Goal: Information Seeking & Learning: Learn about a topic

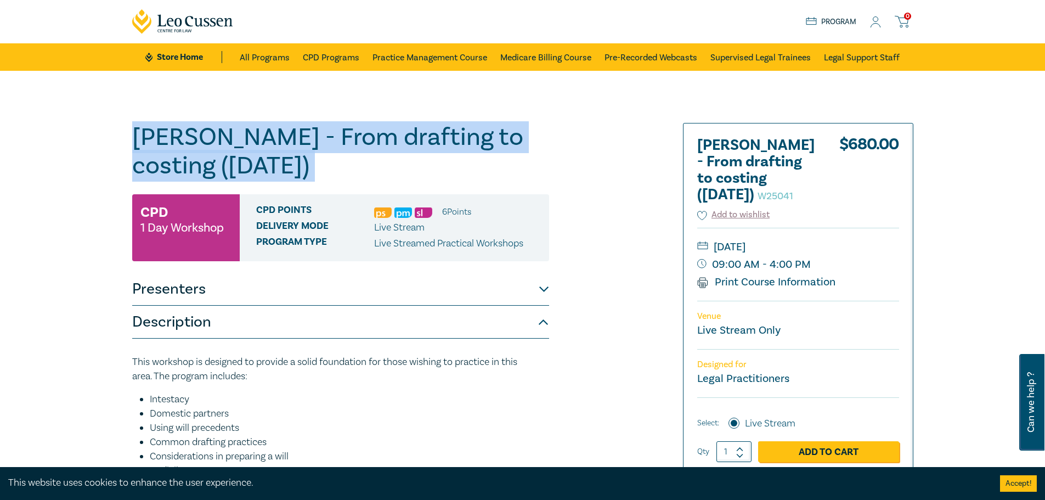
click at [539, 139] on h1 "[PERSON_NAME] - From drafting to costing ([DATE]) W25041" at bounding box center [340, 151] width 417 height 57
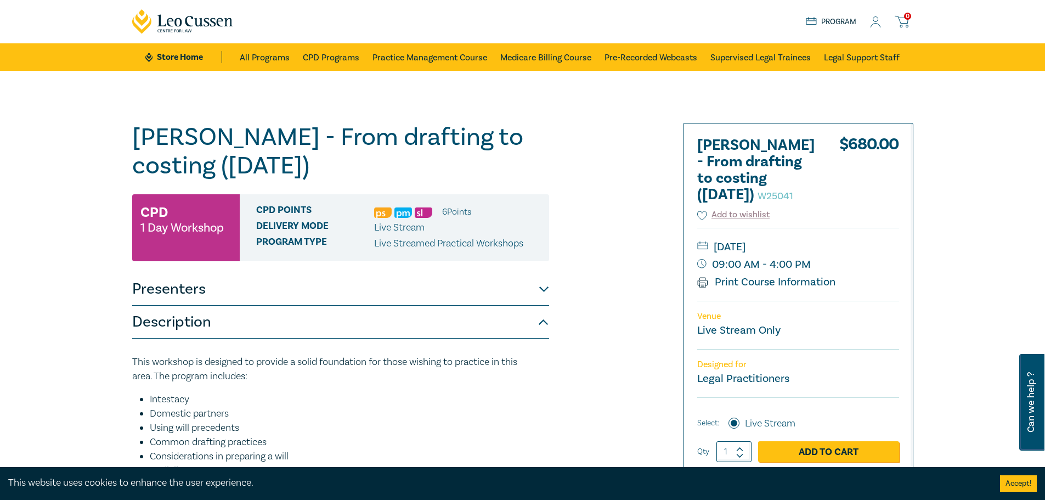
click at [507, 139] on h1 "[PERSON_NAME] - From drafting to costing ([DATE]) W25041" at bounding box center [340, 151] width 417 height 57
click at [507, 138] on h1 "[PERSON_NAME] - From drafting to costing ([DATE]) W25041" at bounding box center [340, 151] width 417 height 57
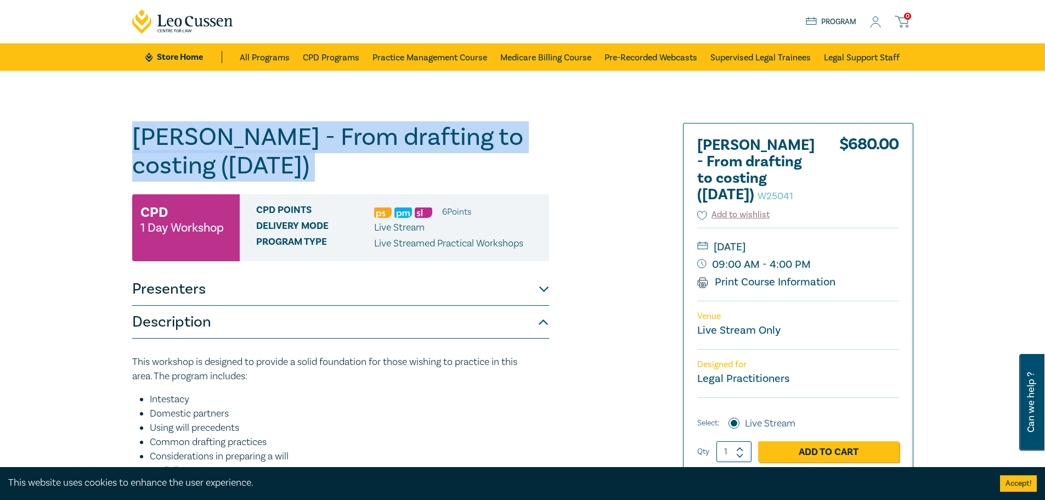
click at [507, 138] on h1 "[PERSON_NAME] - From drafting to costing ([DATE]) W25041" at bounding box center [340, 151] width 417 height 57
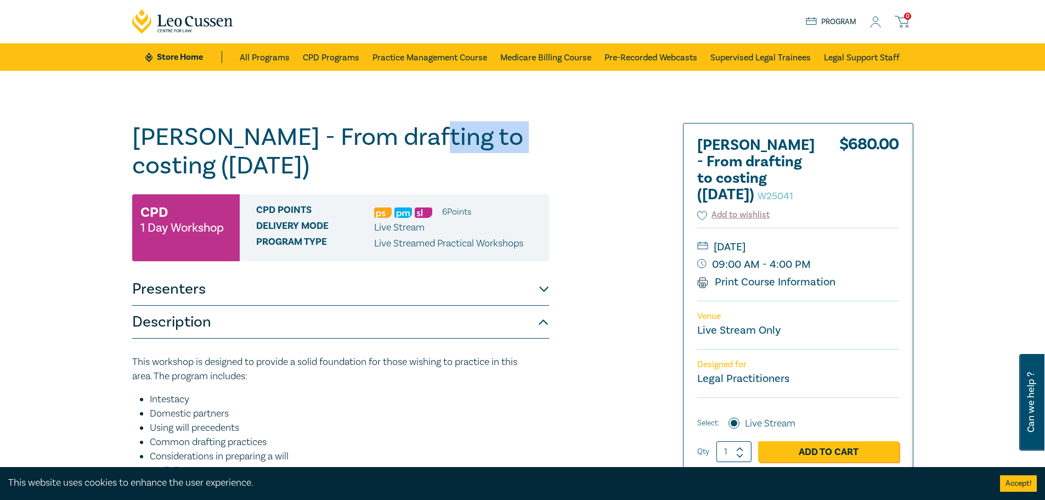
click at [507, 138] on h1 "Wills - From drafting to costing (October 2025) W25041" at bounding box center [340, 151] width 417 height 57
click at [389, 138] on h1 "Wills - From drafting to costing (October 2025) W25041" at bounding box center [340, 151] width 417 height 57
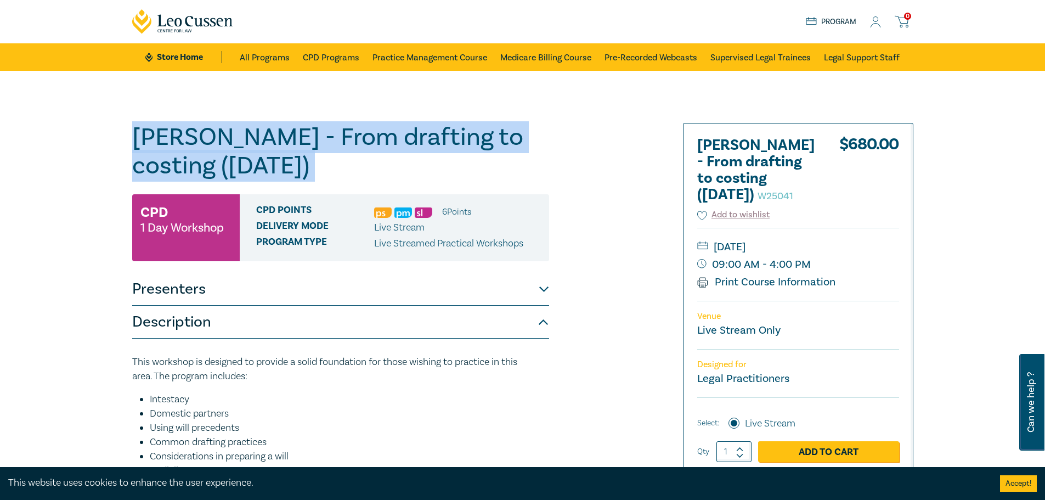
click at [389, 138] on h1 "Wills - From drafting to costing (October 2025) W25041" at bounding box center [340, 151] width 417 height 57
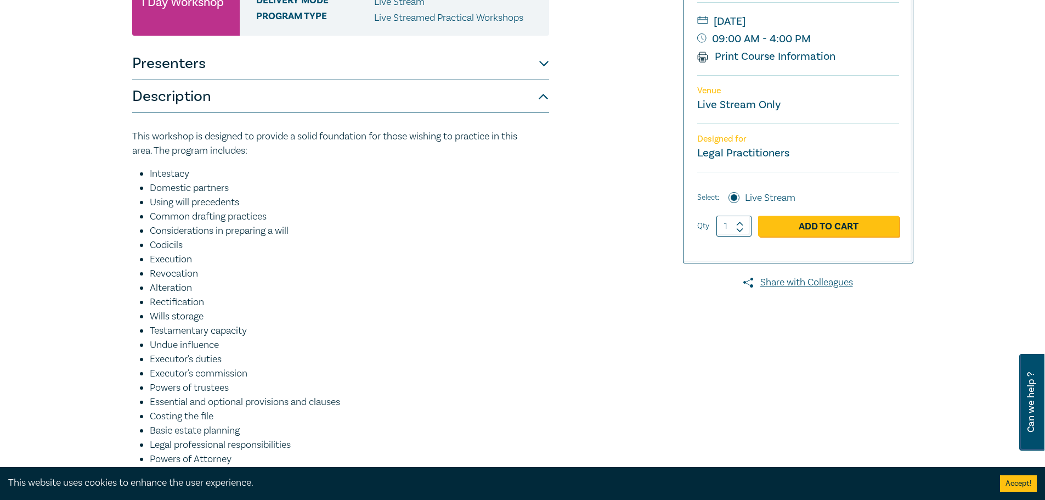
scroll to position [274, 0]
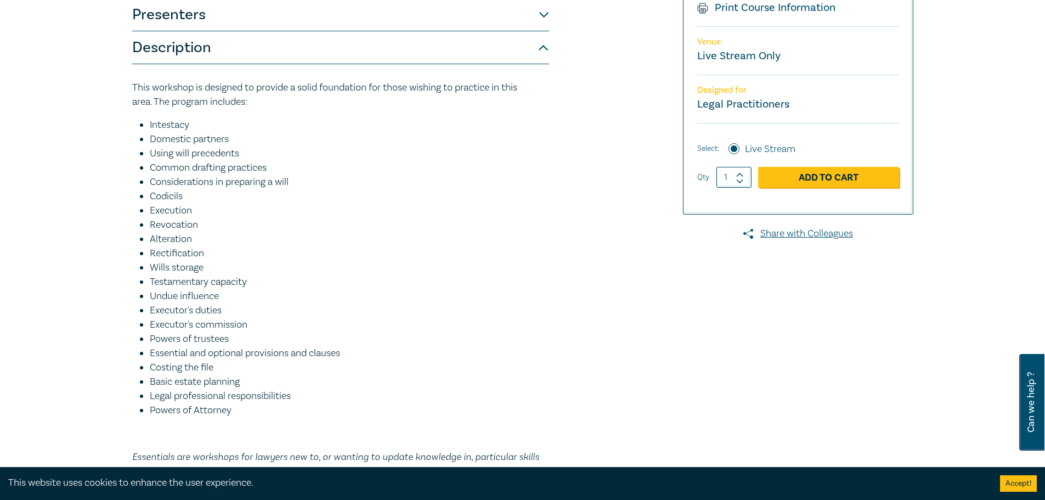
click at [209, 279] on li "Testamentary capacity" at bounding box center [349, 282] width 399 height 14
click at [190, 260] on li "Wills storage" at bounding box center [349, 267] width 399 height 14
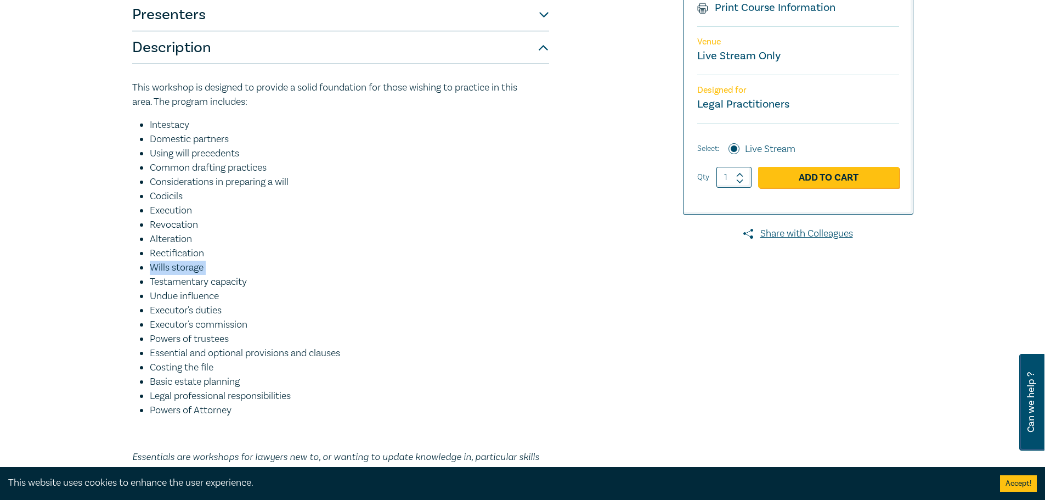
click at [190, 260] on li "Wills storage" at bounding box center [349, 267] width 399 height 14
click at [186, 246] on li "Alteration" at bounding box center [349, 239] width 399 height 14
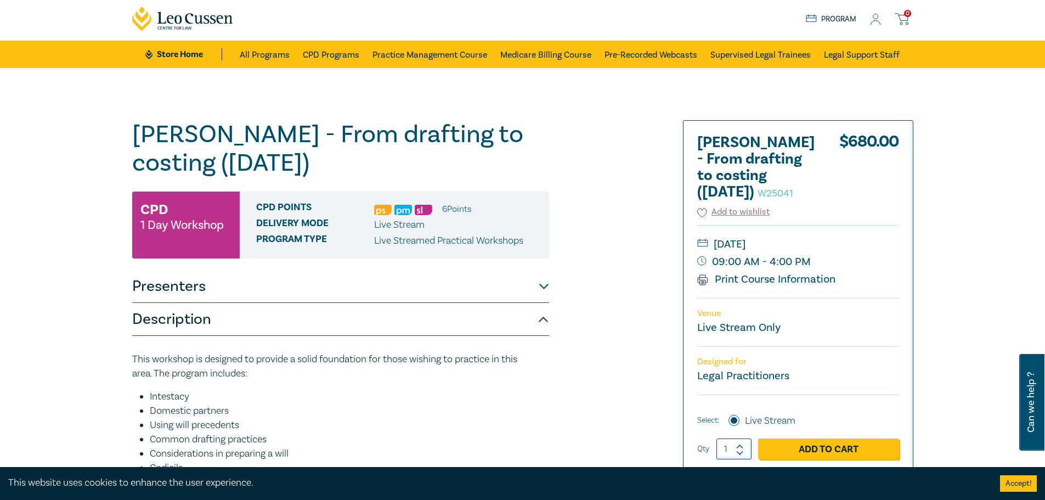
scroll to position [0, 0]
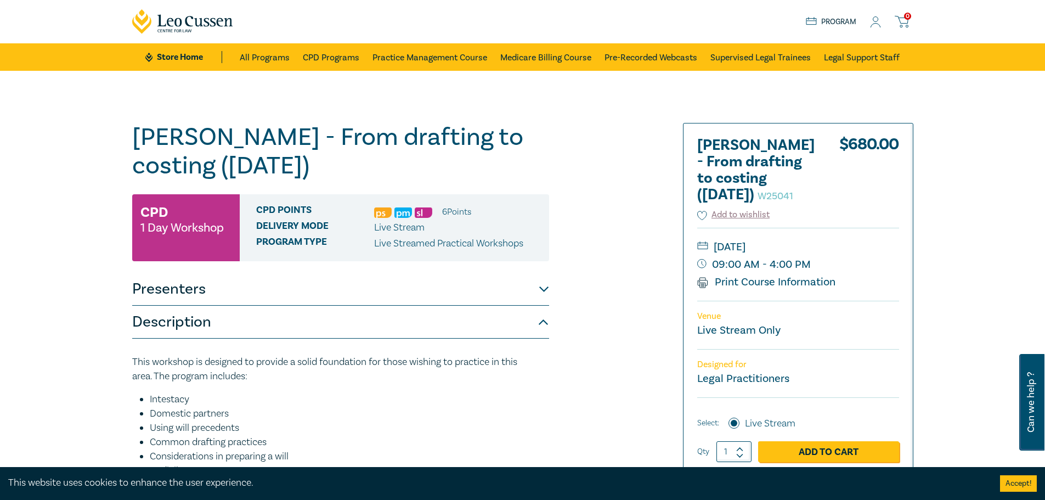
click at [455, 211] on li "6 Point s" at bounding box center [456, 212] width 29 height 14
click at [452, 211] on li "6 Point s" at bounding box center [456, 212] width 29 height 14
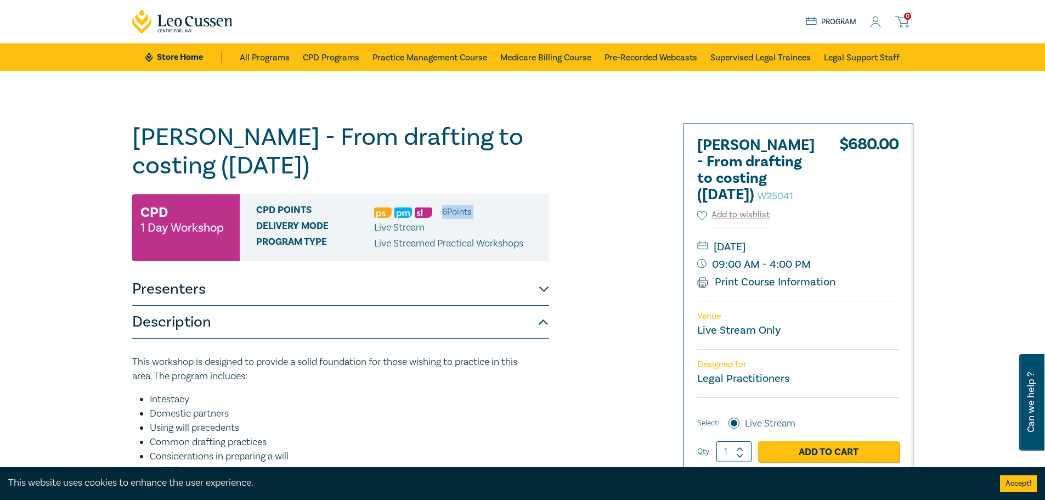
click at [452, 211] on li "6 Point s" at bounding box center [456, 212] width 29 height 14
click at [451, 209] on li "6 Point s" at bounding box center [456, 212] width 29 height 14
click at [456, 206] on li "6 Point s" at bounding box center [456, 212] width 29 height 14
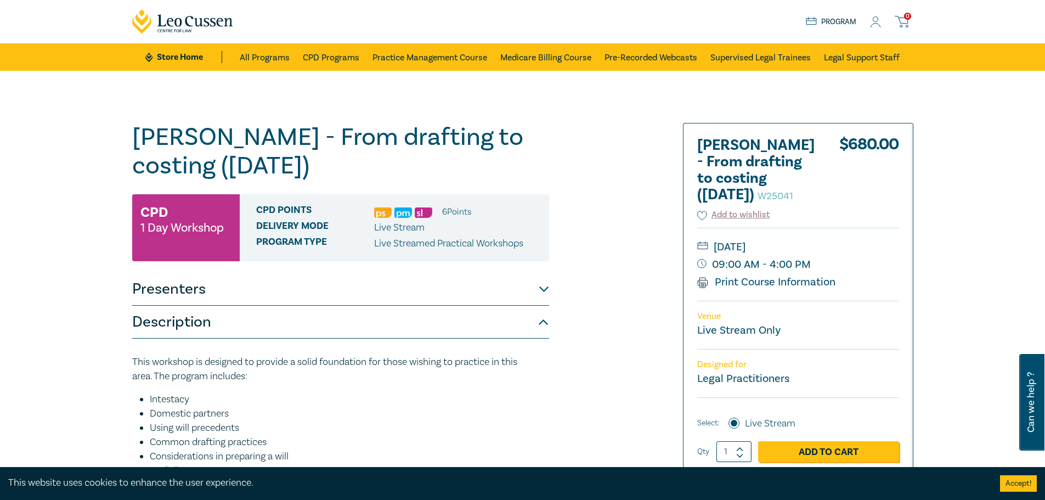
click at [454, 207] on li "6 Point s" at bounding box center [456, 212] width 29 height 14
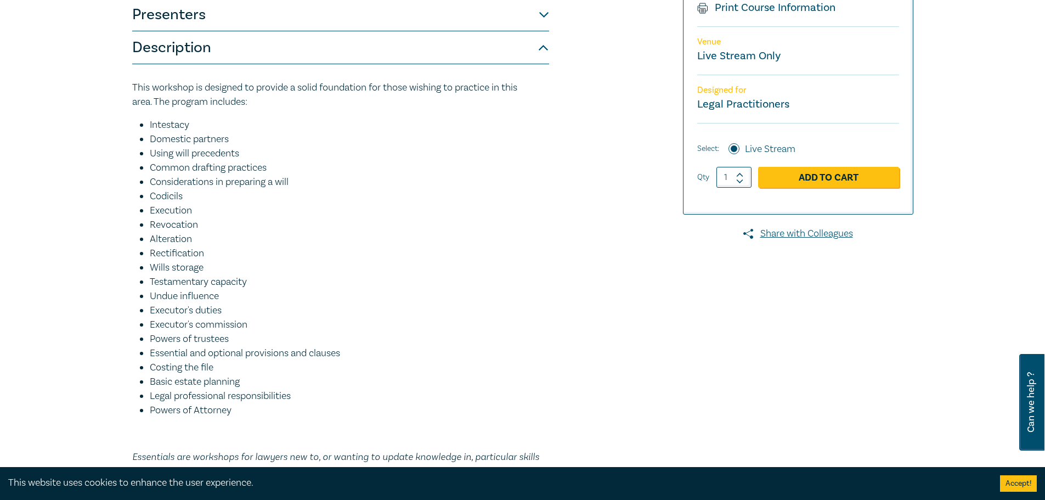
click at [337, 235] on li "Alteration" at bounding box center [349, 239] width 399 height 14
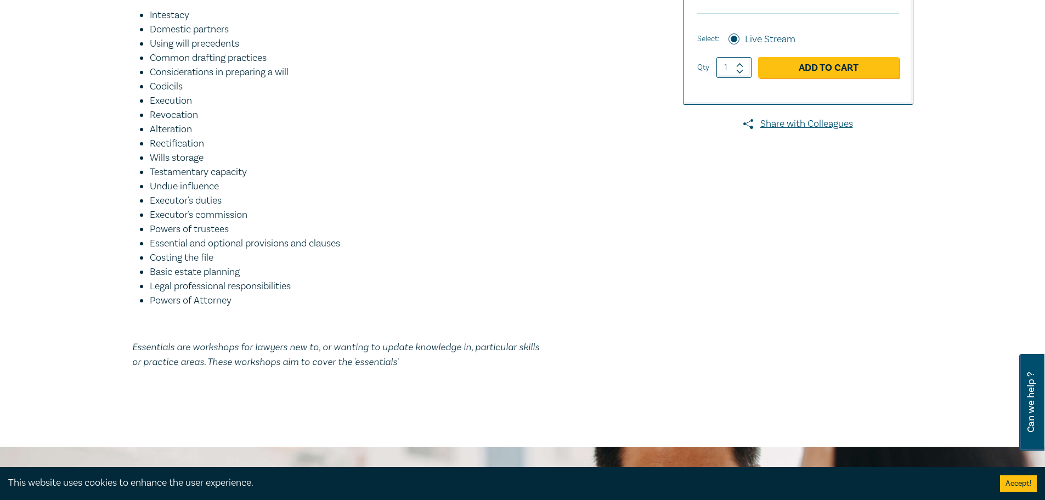
scroll to position [329, 0]
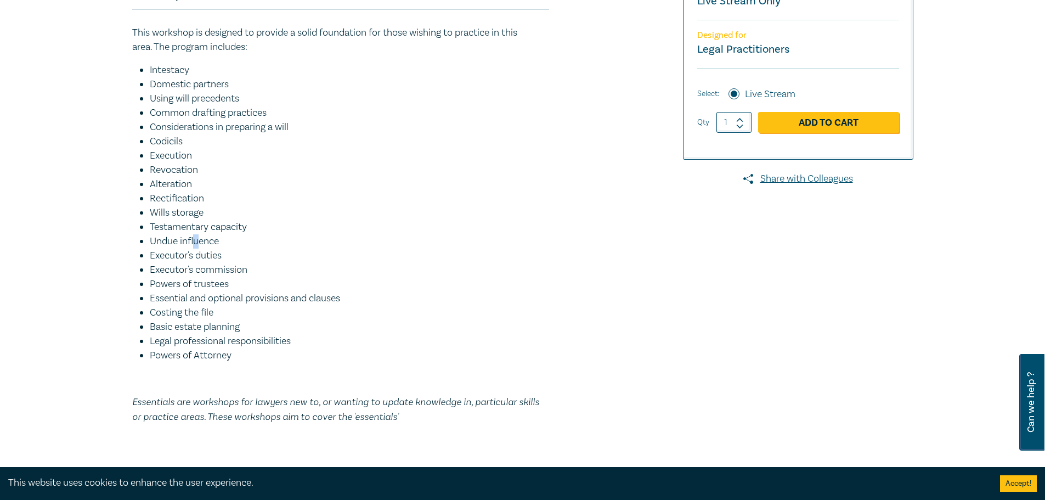
drag, startPoint x: 199, startPoint y: 245, endPoint x: 194, endPoint y: 242, distance: 5.6
click at [195, 243] on li "Undue influence" at bounding box center [349, 241] width 399 height 14
click at [194, 242] on li "Undue influence" at bounding box center [349, 241] width 399 height 14
click at [193, 236] on li "Undue influence" at bounding box center [349, 241] width 399 height 14
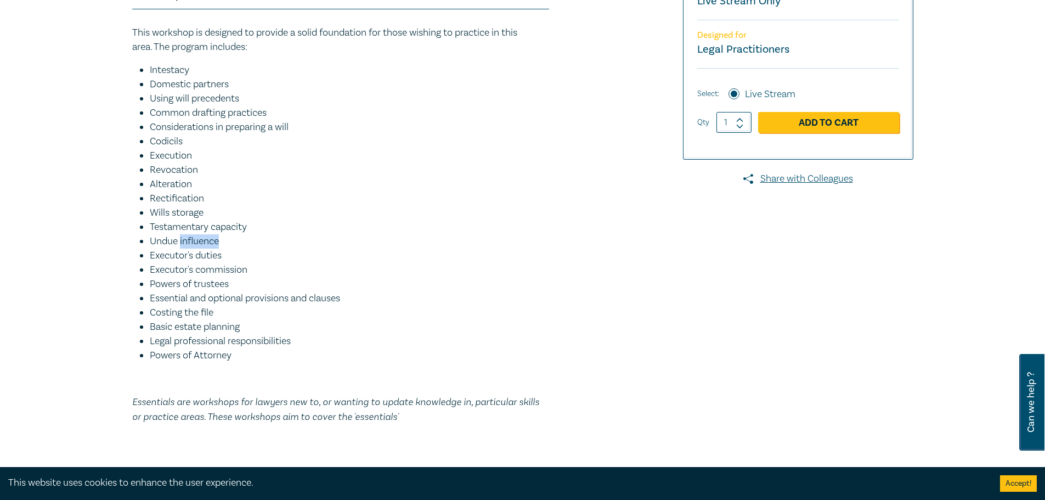
click at [193, 236] on li "Undue influence" at bounding box center [349, 241] width 399 height 14
click at [185, 214] on li "Wills storage" at bounding box center [349, 213] width 399 height 14
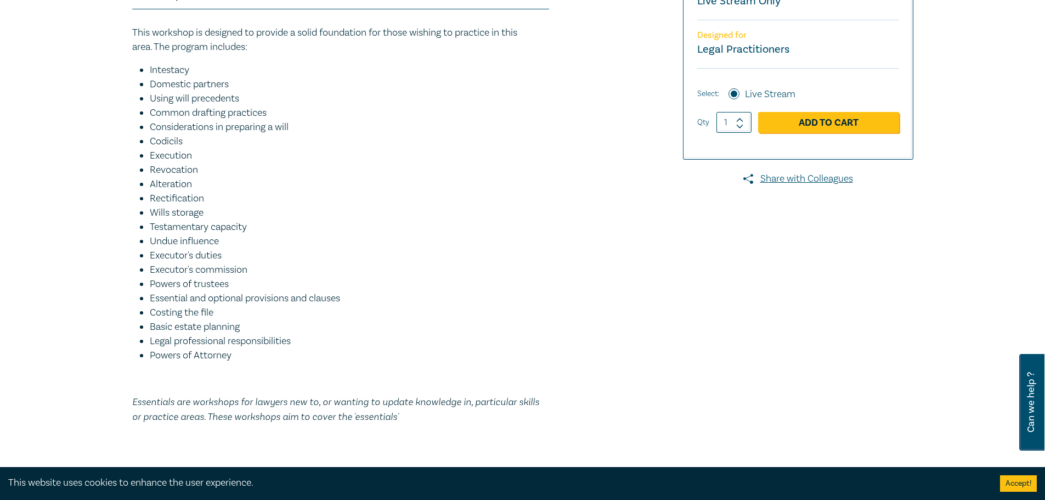
click at [175, 230] on li "Testamentary capacity" at bounding box center [349, 227] width 399 height 14
click at [185, 240] on li "Undue influence" at bounding box center [349, 241] width 399 height 14
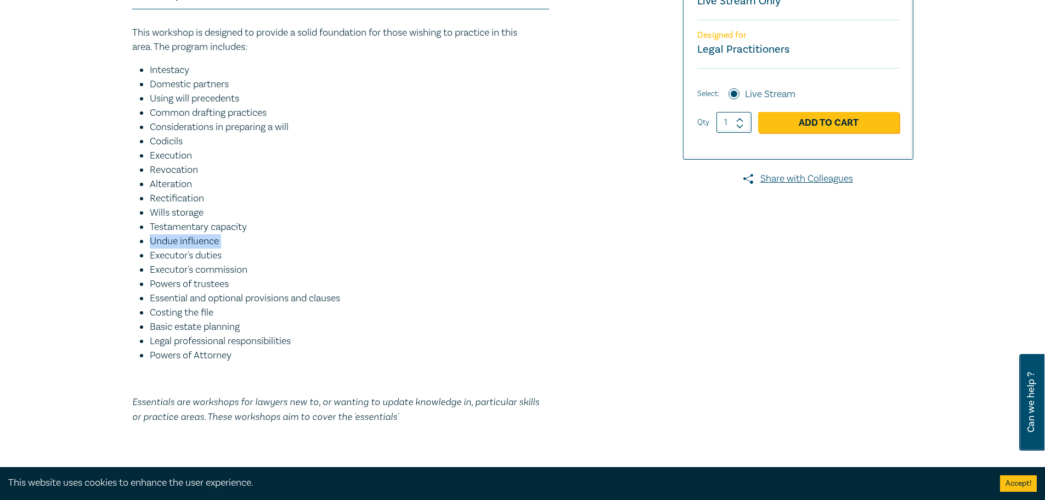
click at [185, 240] on li "Undue influence" at bounding box center [349, 241] width 399 height 14
click at [190, 253] on li "Executor's duties" at bounding box center [349, 255] width 399 height 14
click at [268, 186] on li "Alteration" at bounding box center [349, 184] width 399 height 14
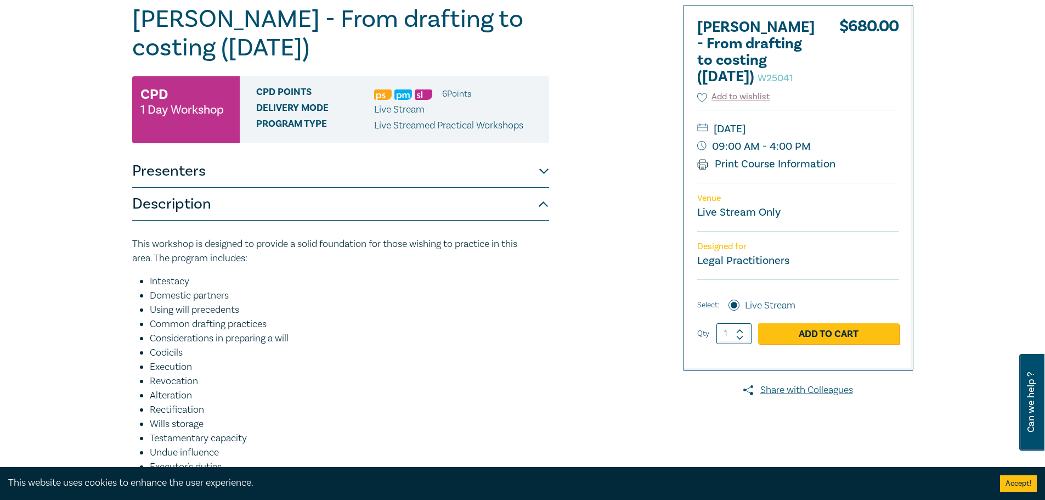
scroll to position [55, 0]
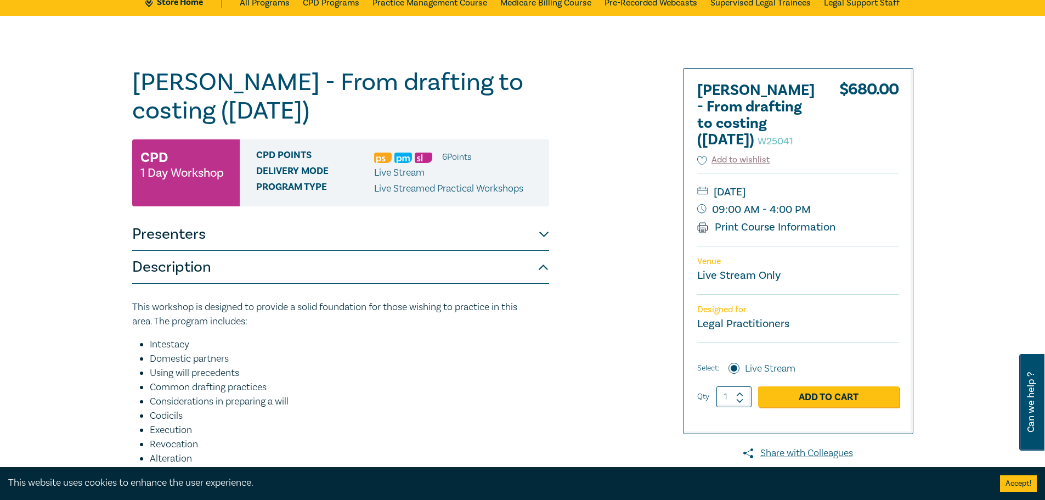
click at [193, 78] on h1 "Wills - From drafting to costing (October 2025) W25041" at bounding box center [340, 96] width 417 height 57
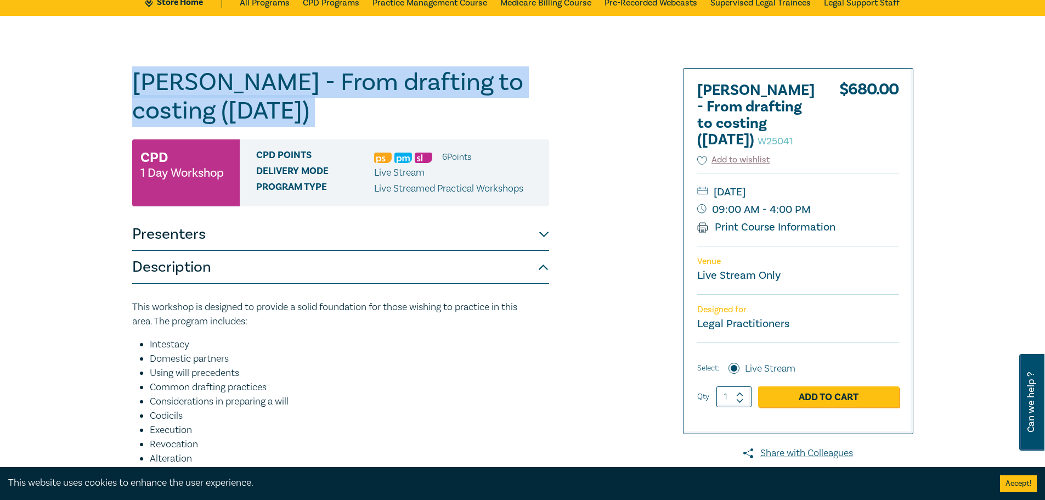
click at [193, 78] on h1 "Wills - From drafting to costing (October 2025) W25041" at bounding box center [340, 96] width 417 height 57
click at [190, 91] on h1 "Wills - From drafting to costing (October 2025) W25041" at bounding box center [340, 96] width 417 height 57
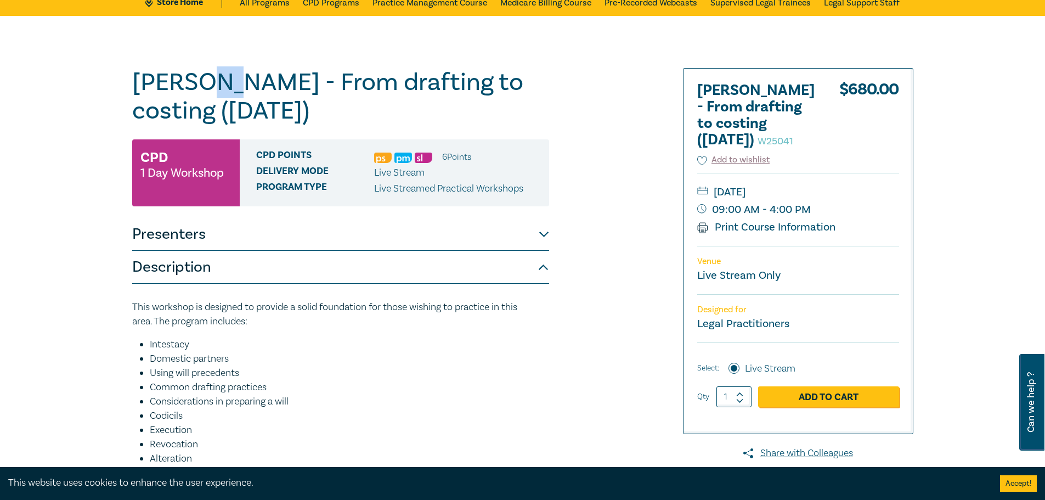
click at [190, 92] on h1 "Wills - From drafting to costing (October 2025) W25041" at bounding box center [340, 96] width 417 height 57
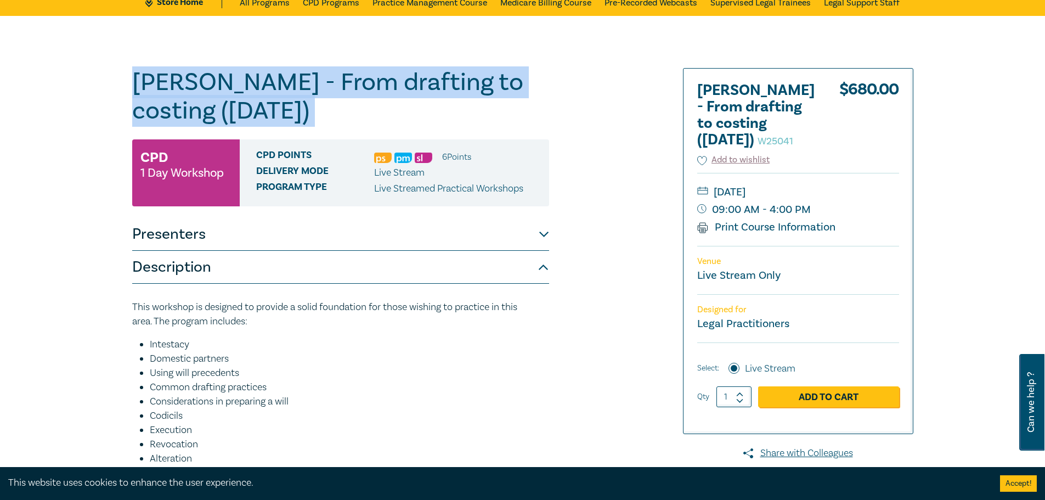
click at [190, 92] on h1 "Wills - From drafting to costing (October 2025) W25041" at bounding box center [340, 96] width 417 height 57
click at [92, 104] on div "Wills - From drafting to costing (October 2025) W25041 CPD 1 Day Workshop CPD P…" at bounding box center [522, 395] width 1045 height 759
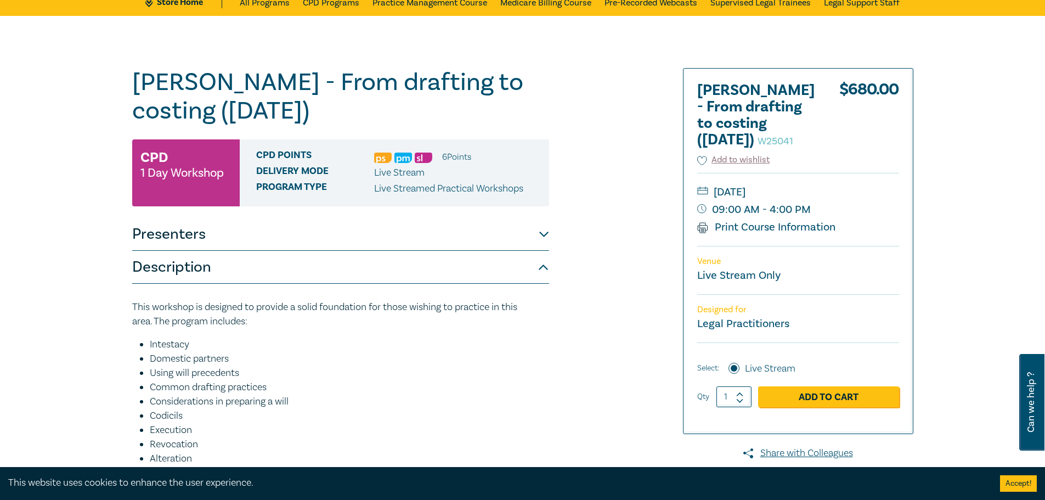
scroll to position [0, 0]
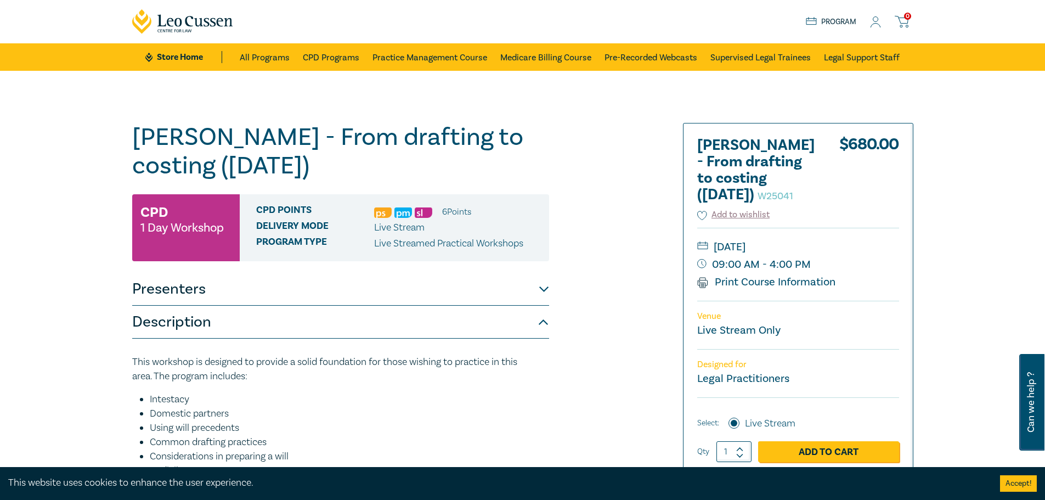
click at [243, 123] on h1 "Wills - From drafting to costing (October 2025) W25041" at bounding box center [340, 151] width 417 height 57
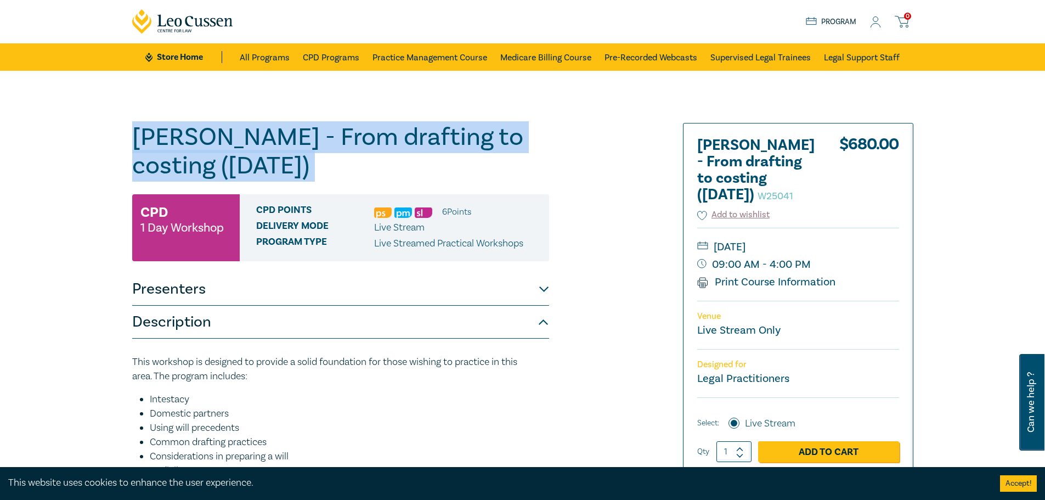
click at [243, 123] on h1 "Wills - From drafting to costing (October 2025) W25041" at bounding box center [340, 151] width 417 height 57
click at [240, 133] on h1 "Wills - From drafting to costing (October 2025) W25041" at bounding box center [340, 151] width 417 height 57
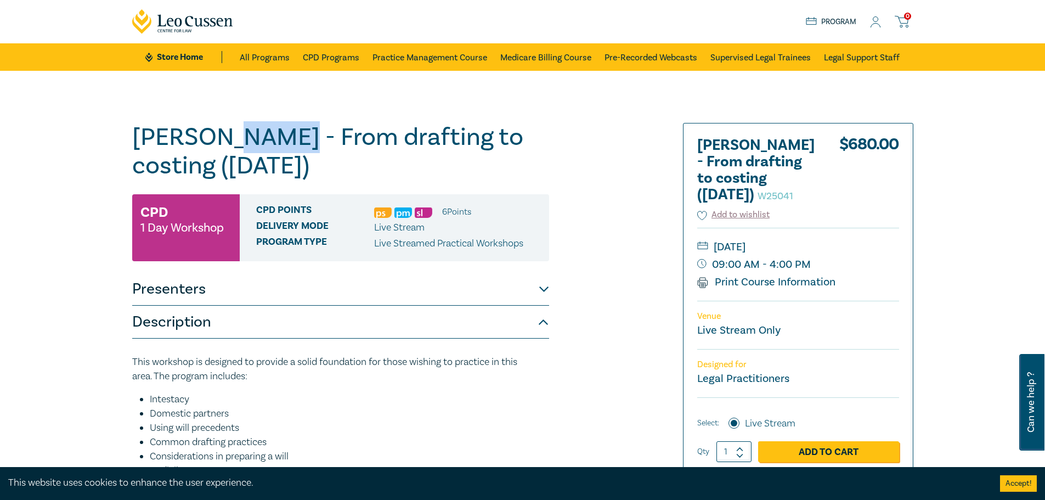
click at [240, 133] on h1 "Wills - From drafting to costing (October 2025) W25041" at bounding box center [340, 151] width 417 height 57
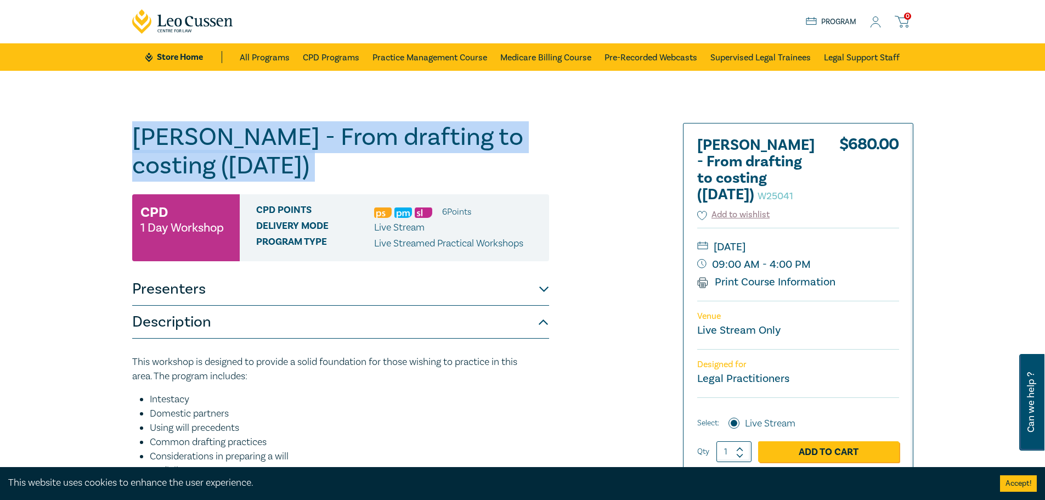
click at [240, 133] on h1 "Wills - From drafting to costing (October 2025) W25041" at bounding box center [340, 151] width 417 height 57
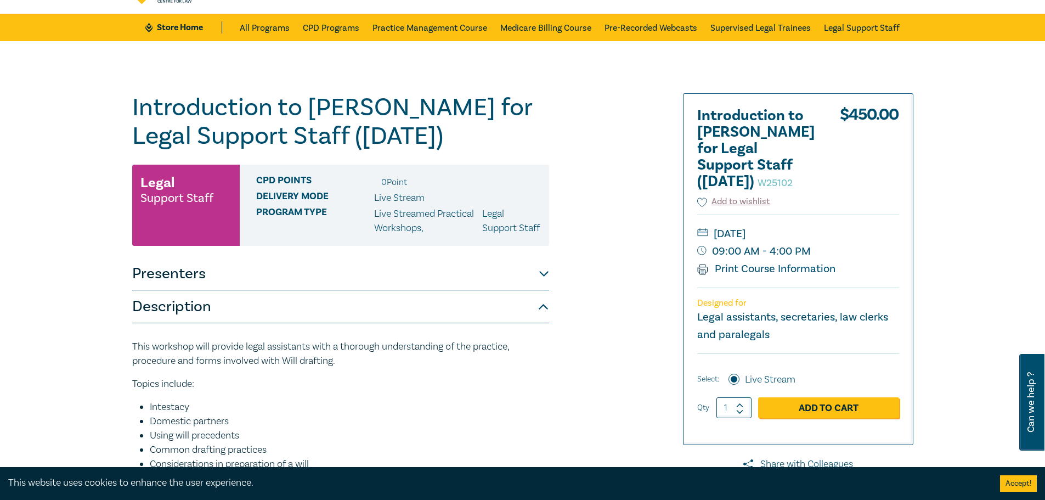
scroll to position [55, 0]
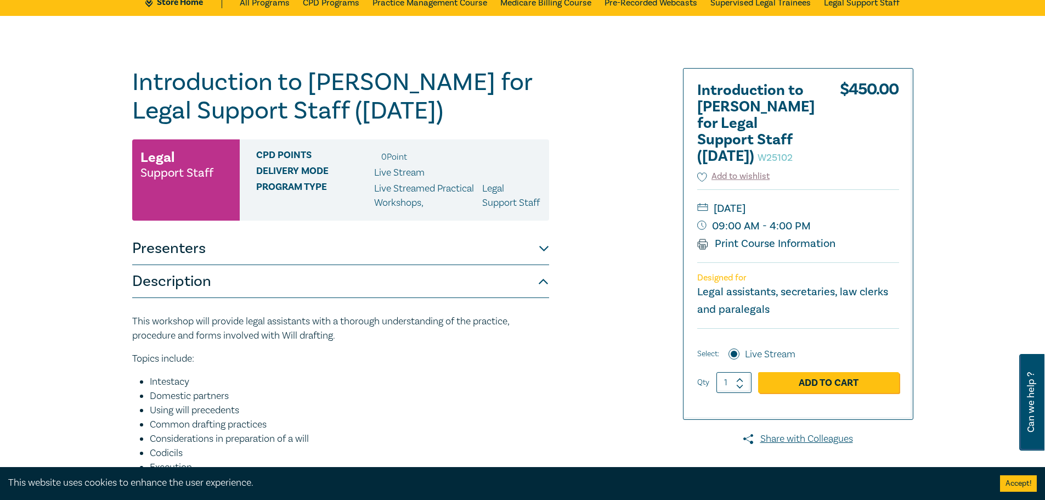
click at [299, 95] on h1 "Introduction to Wills for Legal Support Staff (October 2025) W25102" at bounding box center [340, 96] width 417 height 57
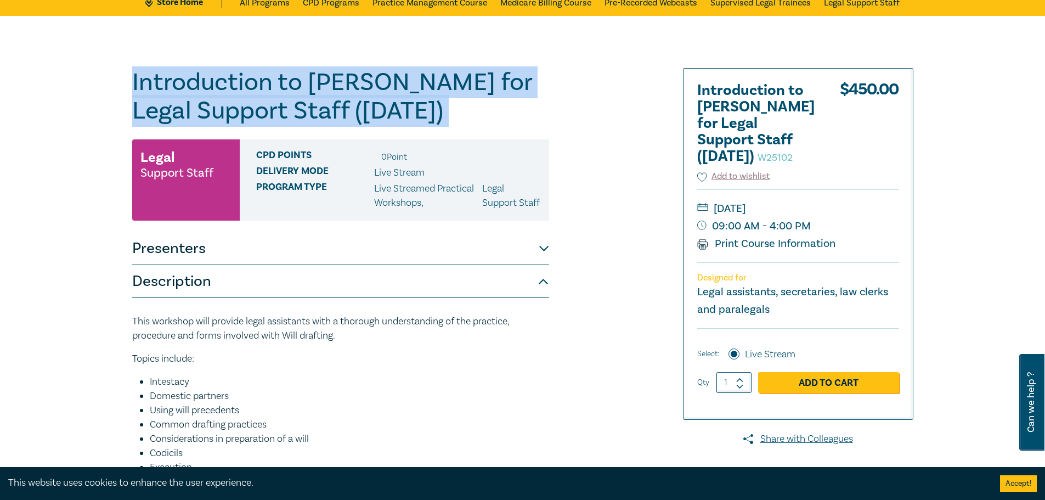
click at [299, 95] on h1 "Introduction to Wills for Legal Support Staff (October 2025) W25102" at bounding box center [340, 96] width 417 height 57
click at [381, 90] on h1 "Introduction to Wills for Legal Support Staff (October 2025) W25102" at bounding box center [340, 96] width 417 height 57
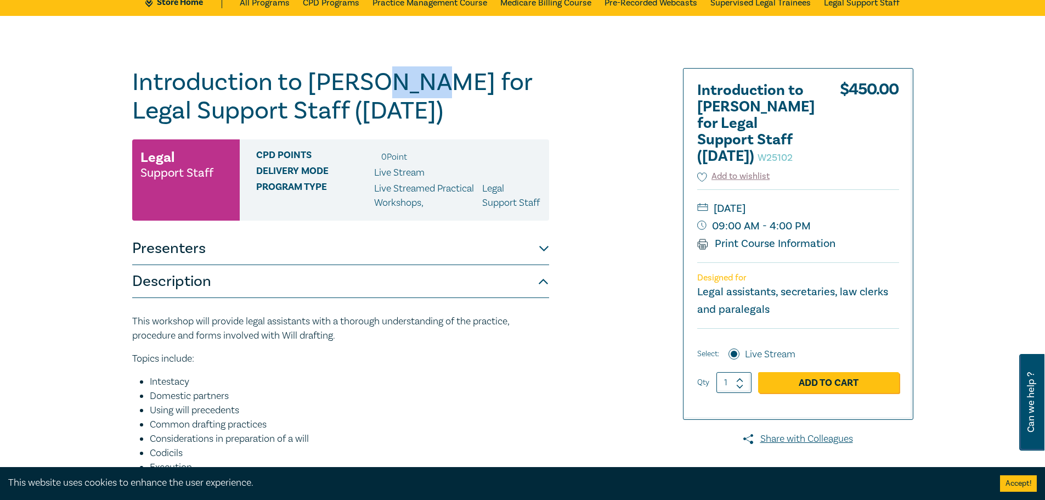
click at [381, 90] on h1 "Introduction to Wills for Legal Support Staff (October 2025) W25102" at bounding box center [340, 96] width 417 height 57
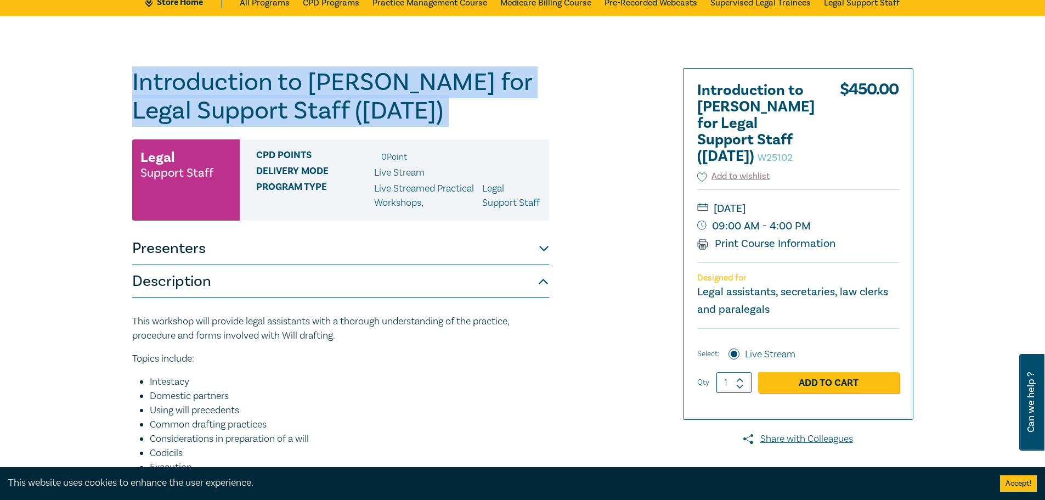
click at [381, 90] on h1 "Introduction to Wills for Legal Support Staff (October 2025) W25102" at bounding box center [340, 96] width 417 height 57
click at [419, 92] on h1 "Introduction to Wills for Legal Support Staff (October 2025) W25102" at bounding box center [340, 96] width 417 height 57
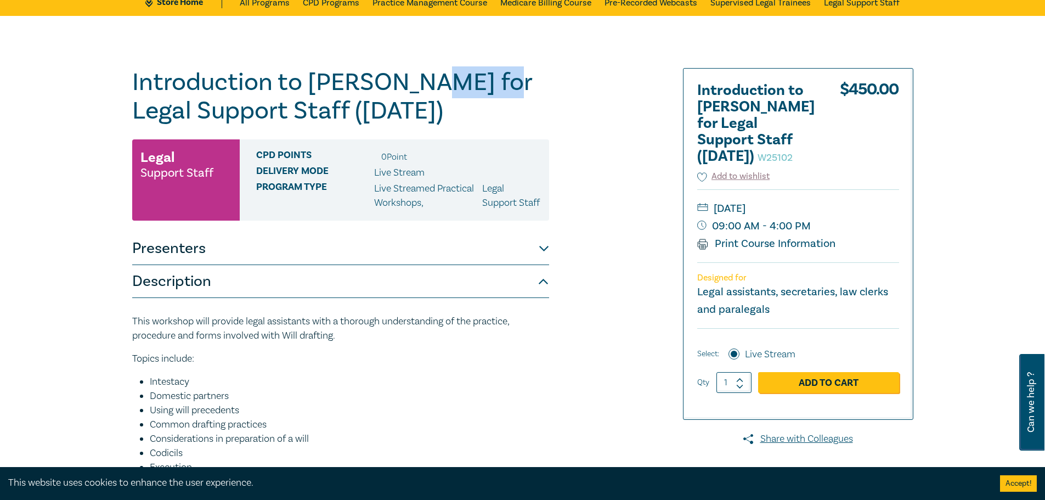
click at [419, 92] on h1 "Introduction to Wills for Legal Support Staff (October 2025) W25102" at bounding box center [340, 96] width 417 height 57
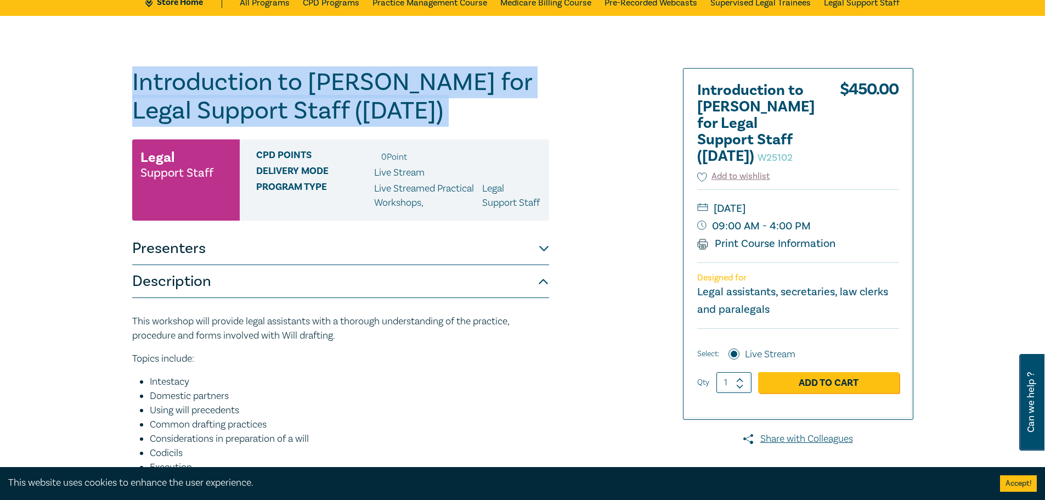
click at [419, 92] on h1 "Introduction to Wills for Legal Support Staff (October 2025) W25102" at bounding box center [340, 96] width 417 height 57
click at [421, 106] on h1 "Introduction to Wills for Legal Support Staff (October 2025) W25102" at bounding box center [340, 96] width 417 height 57
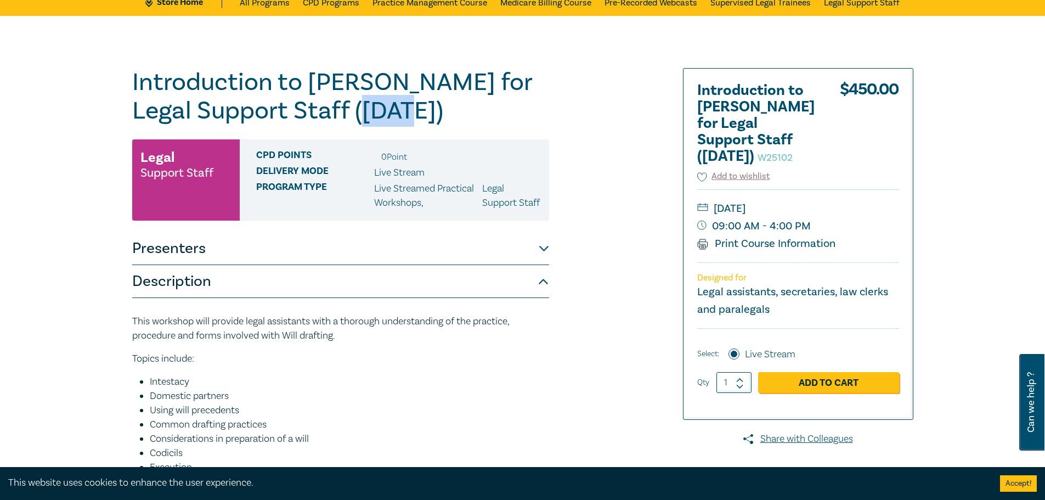
click at [421, 106] on h1 "Introduction to Wills for Legal Support Staff (October 2025) W25102" at bounding box center [340, 96] width 417 height 57
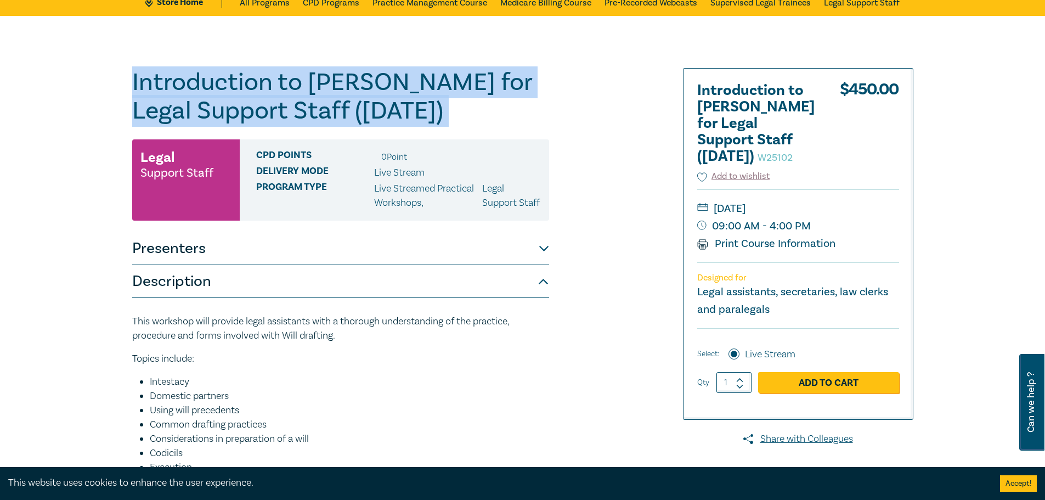
click at [421, 106] on h1 "Introduction to Wills for Legal Support Staff (October 2025) W25102" at bounding box center [340, 96] width 417 height 57
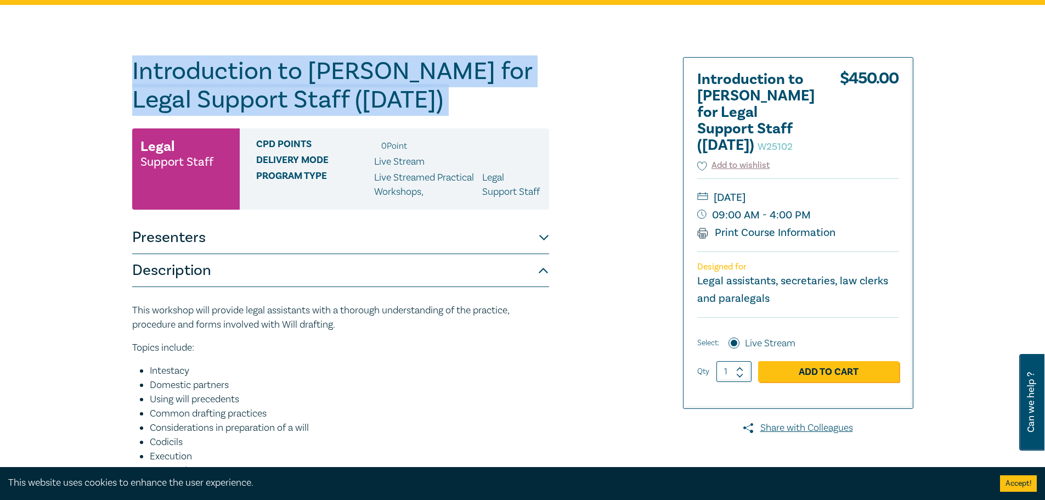
scroll to position [0, 0]
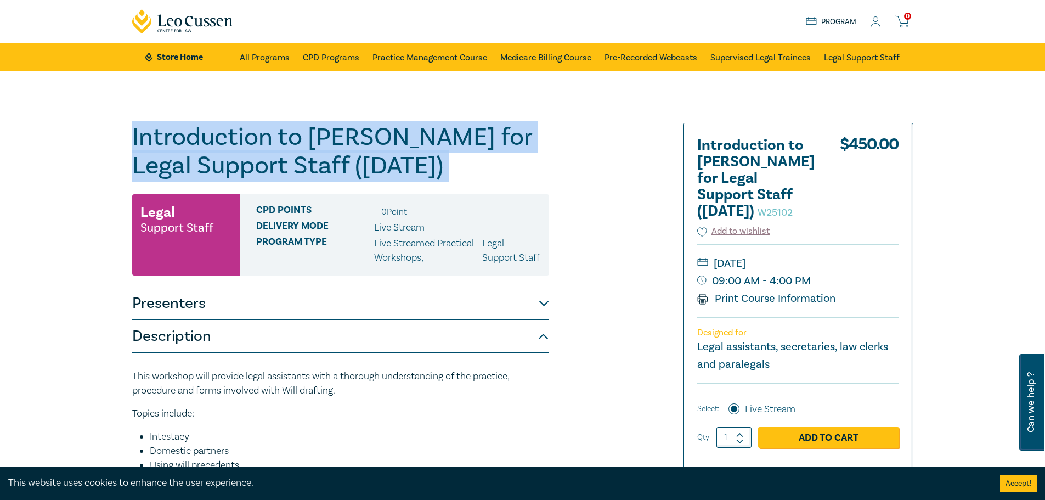
click at [559, 148] on div "Introduction to Wills for Legal Support Staff (October 2025) W25102 Legal Suppo…" at bounding box center [390, 400] width 529 height 554
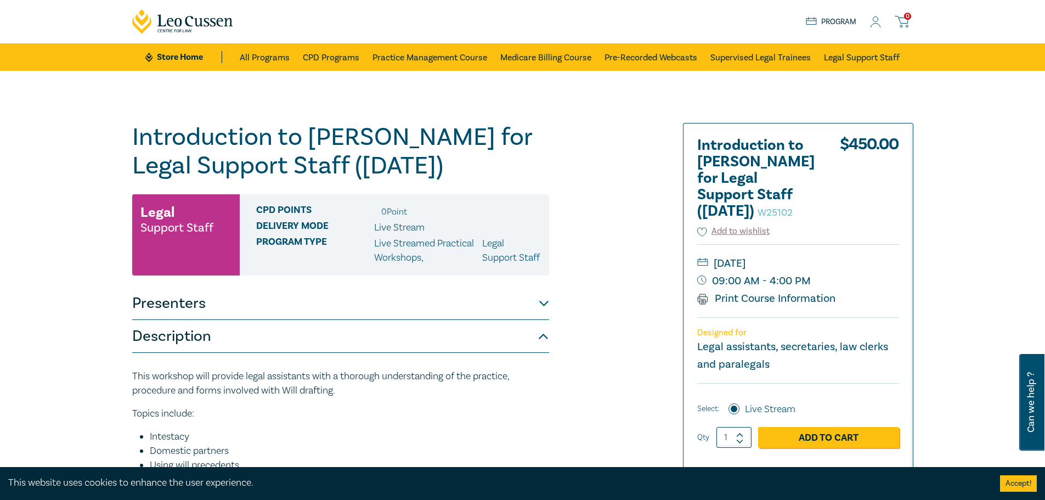
click at [469, 152] on h1 "Introduction to Wills for Legal Support Staff (October 2025) W25102" at bounding box center [340, 151] width 417 height 57
click at [449, 146] on h1 "Introduction to Wills for Legal Support Staff (October 2025) W25102" at bounding box center [340, 151] width 417 height 57
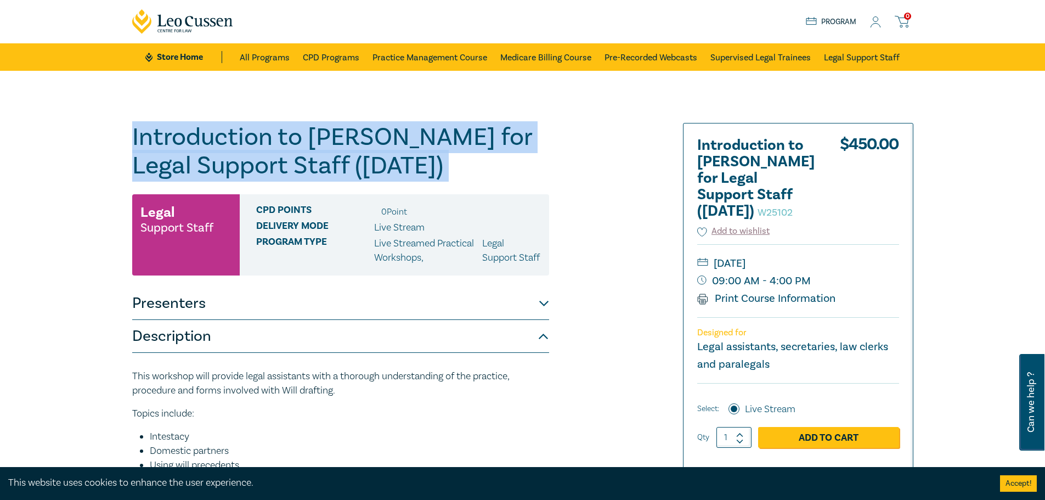
click at [449, 146] on h1 "Introduction to Wills for Legal Support Staff (October 2025) W25102" at bounding box center [340, 151] width 417 height 57
click at [196, 140] on h1 "Introduction to Wills for Legal Support Staff (October 2025) W25102" at bounding box center [340, 151] width 417 height 57
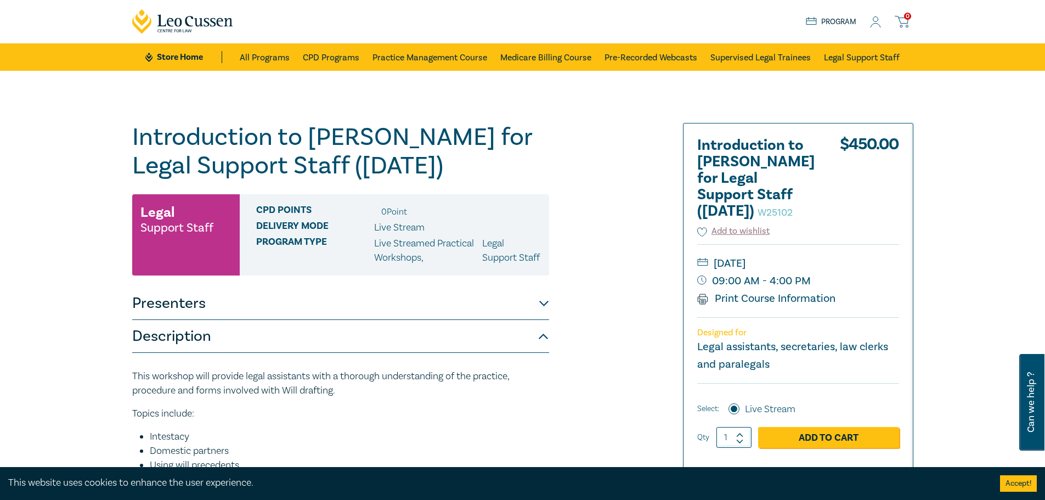
click at [258, 127] on h1 "Introduction to Wills for Legal Support Staff (October 2025) W25102" at bounding box center [340, 151] width 417 height 57
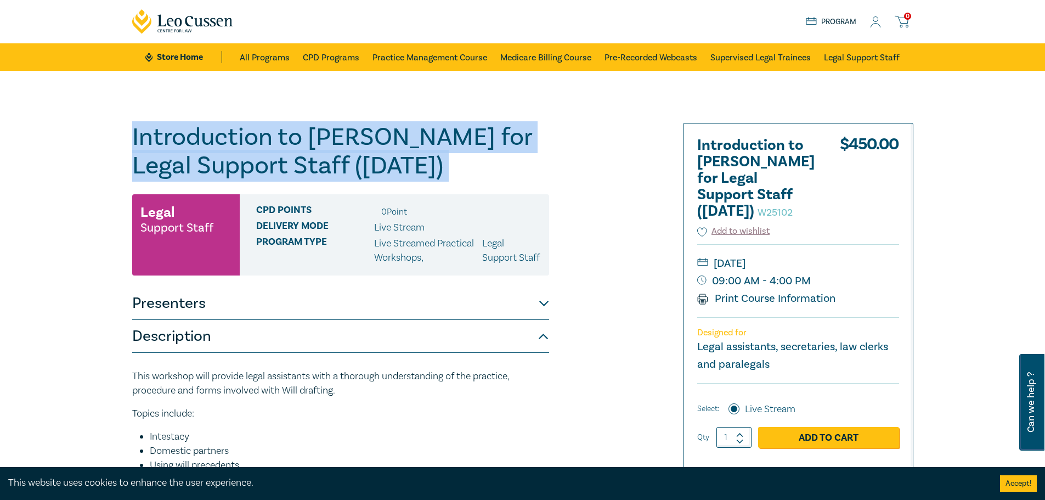
click at [258, 128] on h1 "Introduction to Wills for Legal Support Staff (October 2025) W25102" at bounding box center [340, 151] width 417 height 57
click at [251, 138] on h1 "Introduction to Wills for Legal Support Staff (October 2025) W25102" at bounding box center [340, 151] width 417 height 57
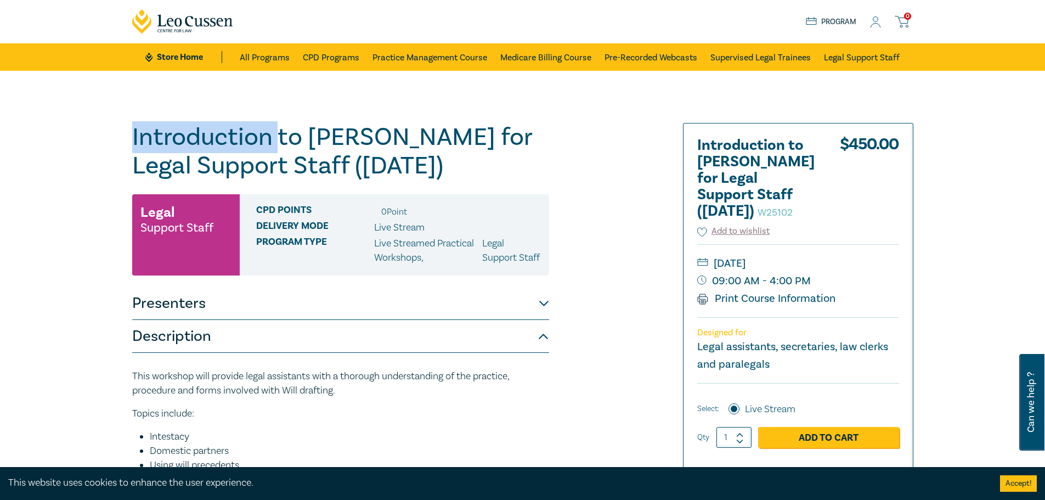
click at [251, 138] on h1 "Introduction to Wills for Legal Support Staff (October 2025) W25102" at bounding box center [340, 151] width 417 height 57
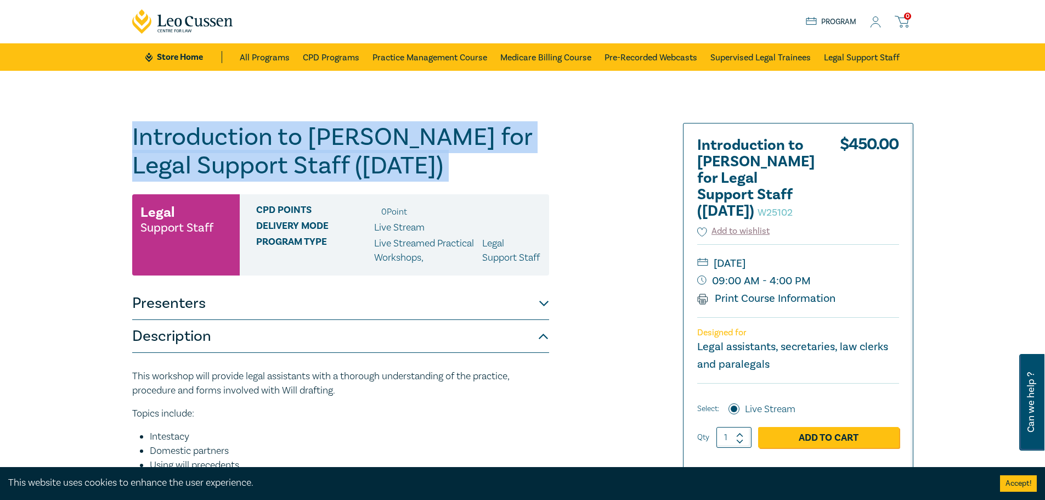
click at [251, 138] on h1 "Introduction to Wills for Legal Support Staff (October 2025) W25102" at bounding box center [340, 151] width 417 height 57
click at [432, 144] on h1 "Introduction to Wills for Legal Support Staff (October 2025) W25102" at bounding box center [340, 151] width 417 height 57
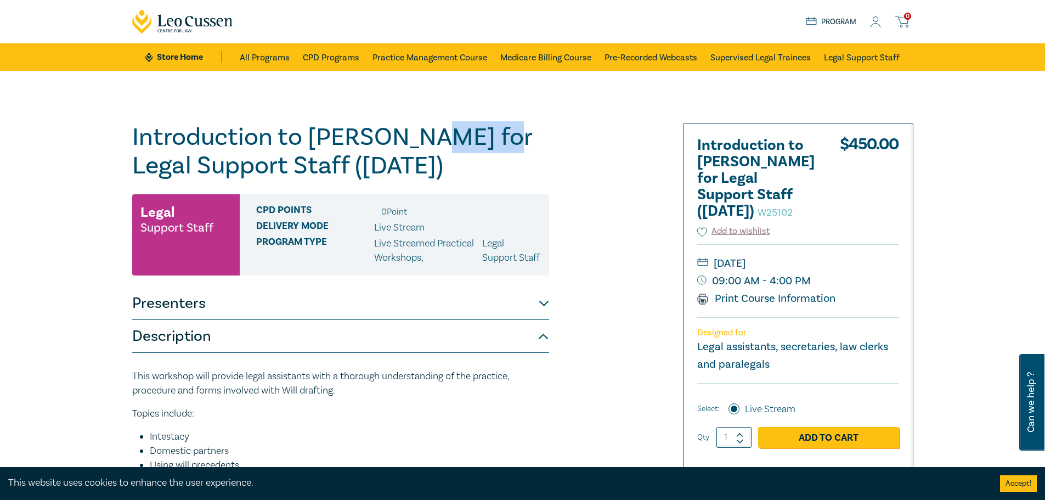
click at [432, 144] on h1 "Introduction to Wills for Legal Support Staff (October 2025) W25102" at bounding box center [340, 151] width 417 height 57
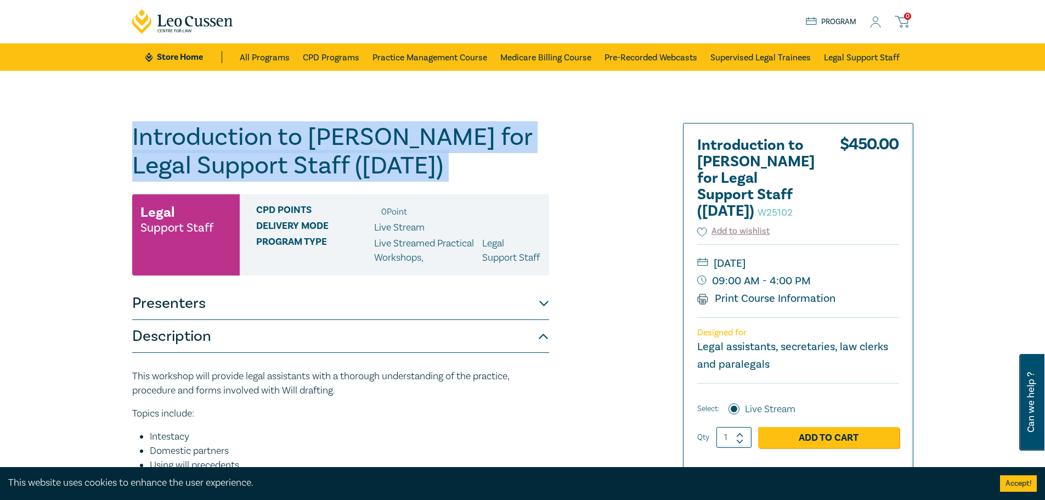
click at [432, 144] on h1 "Introduction to Wills for Legal Support Staff (October 2025) W25102" at bounding box center [340, 151] width 417 height 57
click at [432, 154] on h1 "Introduction to Wills for Legal Support Staff (October 2025) W25102" at bounding box center [340, 151] width 417 height 57
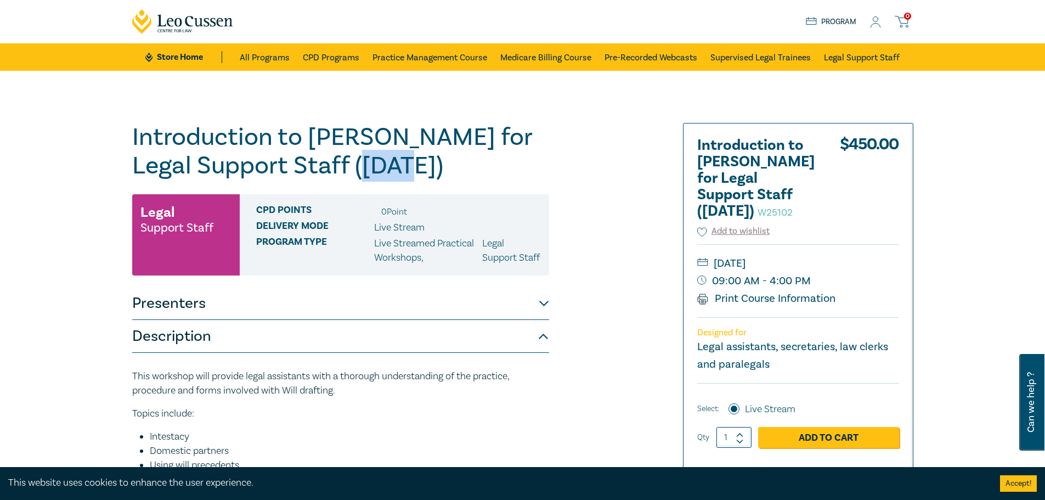
click at [432, 154] on h1 "Introduction to Wills for Legal Support Staff (October 2025) W25102" at bounding box center [340, 151] width 417 height 57
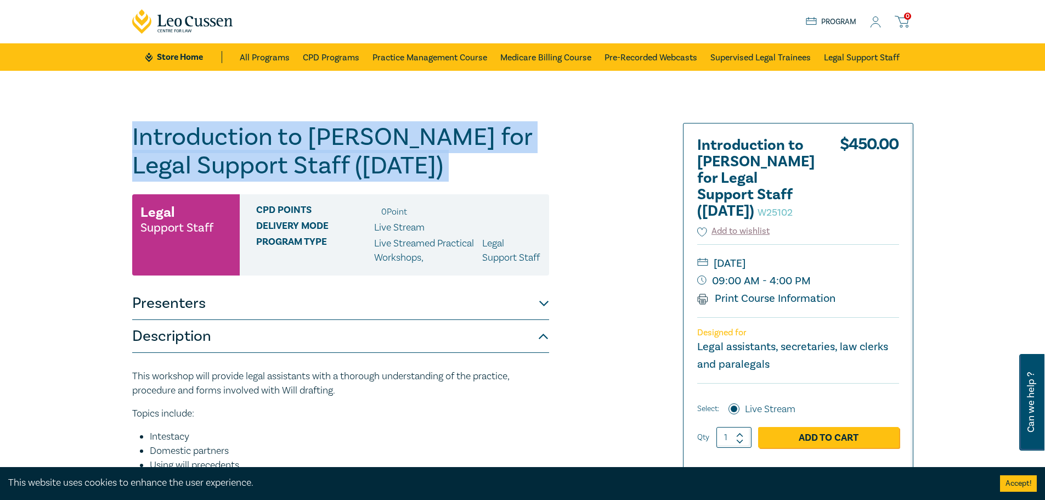
click at [432, 154] on h1 "Introduction to Wills for Legal Support Staff (October 2025) W25102" at bounding box center [340, 151] width 417 height 57
click at [442, 147] on h1 "Introduction to Wills for Legal Support Staff (October 2025) W25102" at bounding box center [340, 151] width 417 height 57
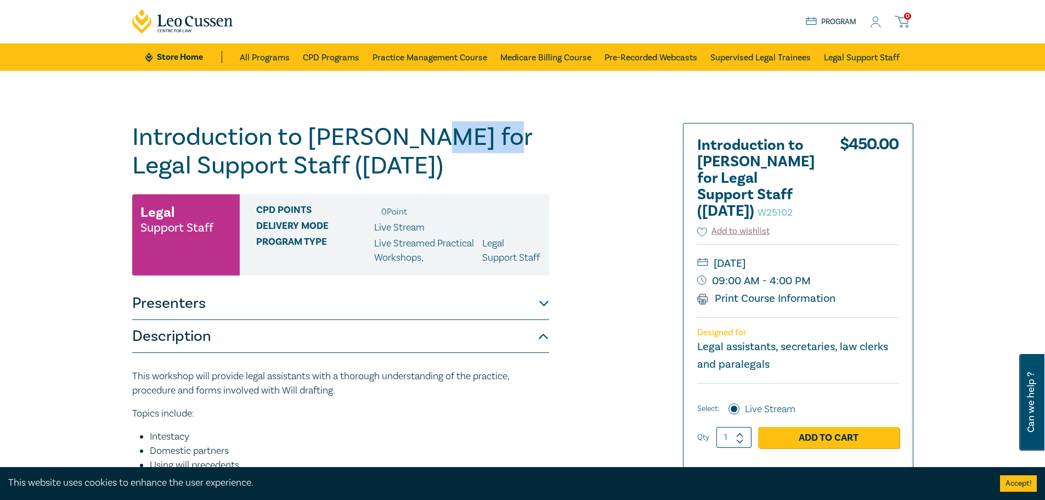
click at [442, 147] on h1 "Introduction to Wills for Legal Support Staff (October 2025) W25102" at bounding box center [340, 151] width 417 height 57
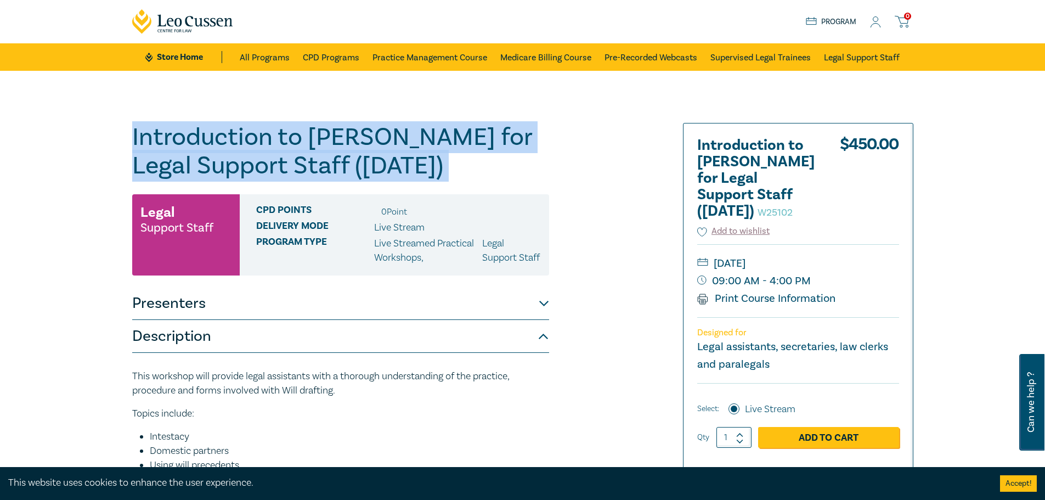
click at [442, 147] on h1 "Introduction to Wills for Legal Support Staff (October 2025) W25102" at bounding box center [340, 151] width 417 height 57
drag, startPoint x: 282, startPoint y: 129, endPoint x: 269, endPoint y: 129, distance: 13.2
click at [282, 128] on h1 "Introduction to Wills for Legal Support Staff (October 2025) W25102" at bounding box center [340, 151] width 417 height 57
click at [202, 131] on h1 "Introduction to Wills for Legal Support Staff (October 2025) W25102" at bounding box center [340, 151] width 417 height 57
click at [391, 148] on h1 "Introduction to Wills for Legal Support Staff (October 2025) W25102" at bounding box center [340, 151] width 417 height 57
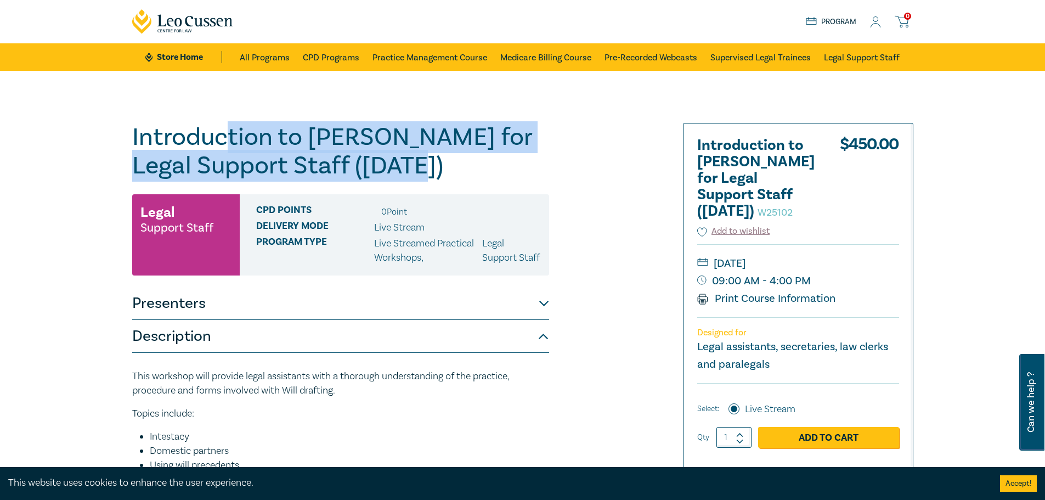
drag, startPoint x: 475, startPoint y: 166, endPoint x: 162, endPoint y: 128, distance: 316.0
click at [184, 132] on h1 "Introduction to Wills for Legal Support Staff (October 2025) W25102" at bounding box center [340, 151] width 417 height 57
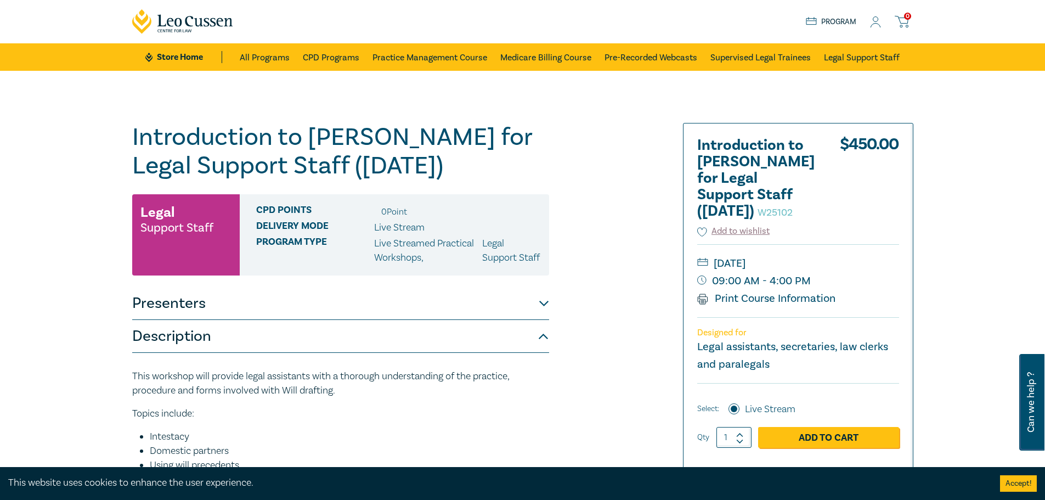
click at [142, 125] on h1 "Introduction to Wills for Legal Support Staff (October 2025) W25102" at bounding box center [340, 151] width 417 height 57
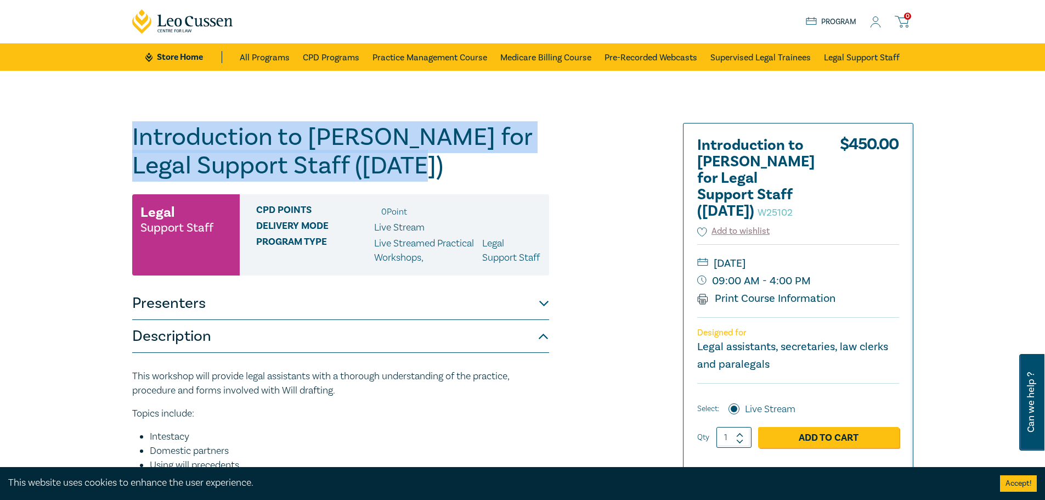
drag, startPoint x: 127, startPoint y: 127, endPoint x: 469, endPoint y: 168, distance: 345.3
click at [469, 168] on div "Introduction to Wills for Legal Support Staff (October 2025) W25102 Legal Suppo…" at bounding box center [390, 400] width 529 height 554
click at [468, 170] on h1 "Introduction to Wills for Legal Support Staff (October 2025) W25102" at bounding box center [340, 151] width 417 height 57
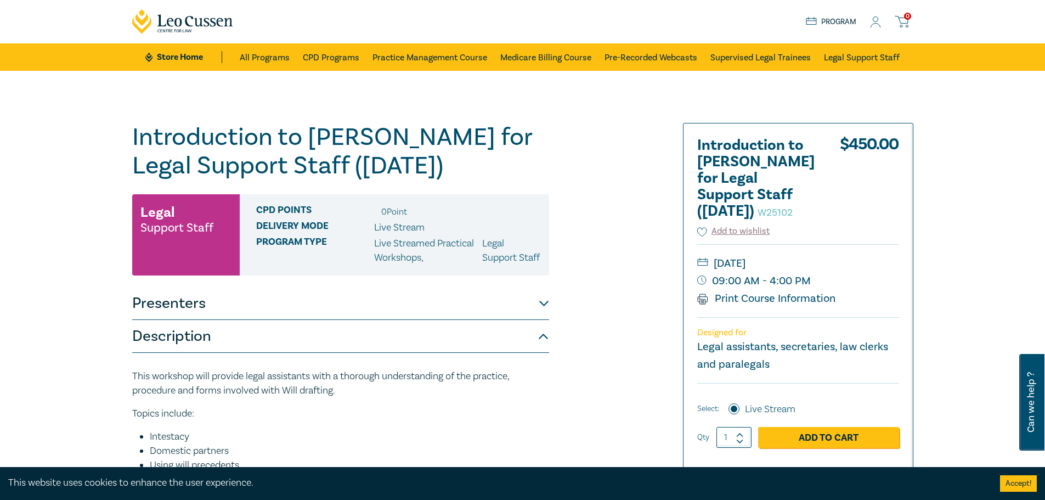
click at [468, 170] on h1 "Introduction to Wills for Legal Support Staff (October 2025) W25102" at bounding box center [340, 151] width 417 height 57
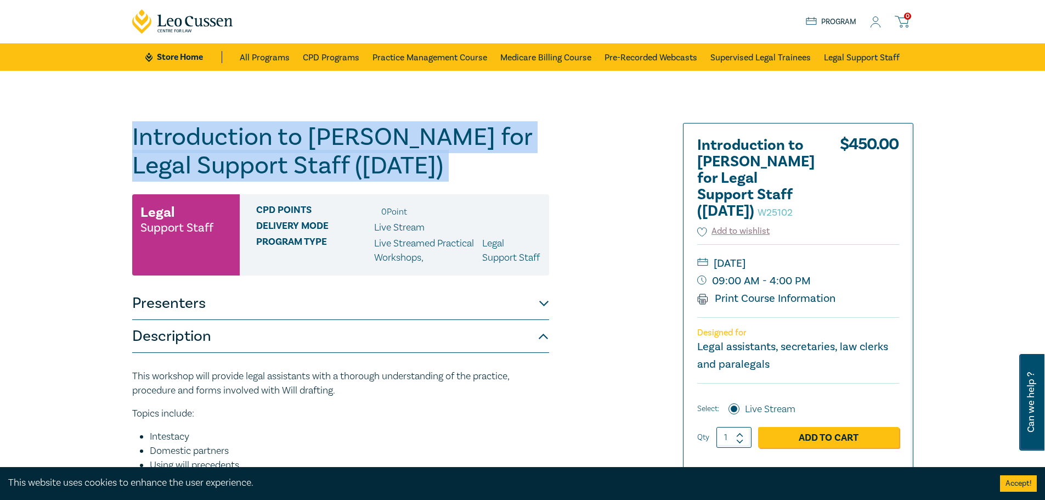
click at [468, 170] on h1 "Introduction to Wills for Legal Support Staff (October 2025) W25102" at bounding box center [340, 151] width 417 height 57
click at [377, 156] on h1 "Introduction to Wills for Legal Support Staff (October 2025) W25102" at bounding box center [340, 151] width 417 height 57
click at [373, 140] on h1 "Introduction to Wills for Legal Support Staff (October 2025) W25102" at bounding box center [340, 151] width 417 height 57
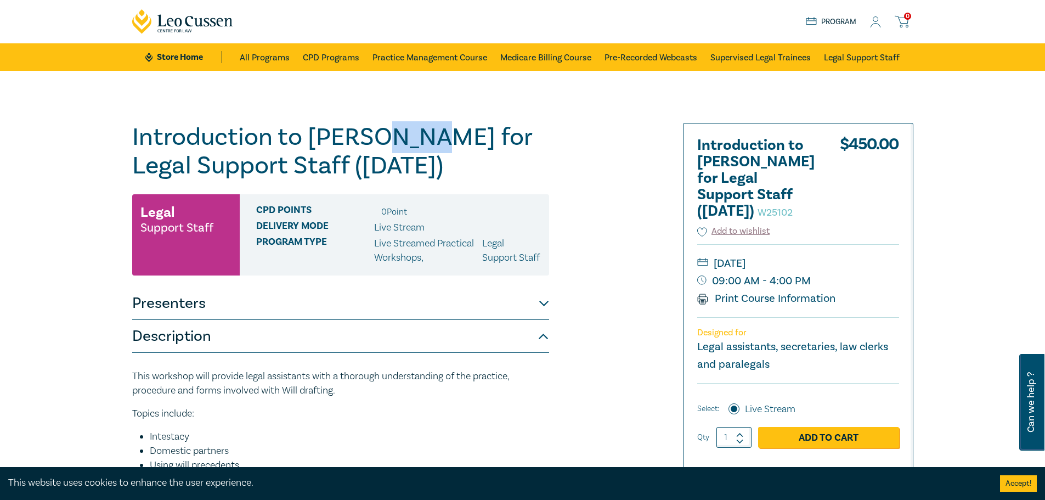
click at [373, 140] on h1 "Introduction to Wills for Legal Support Staff (October 2025) W25102" at bounding box center [340, 151] width 417 height 57
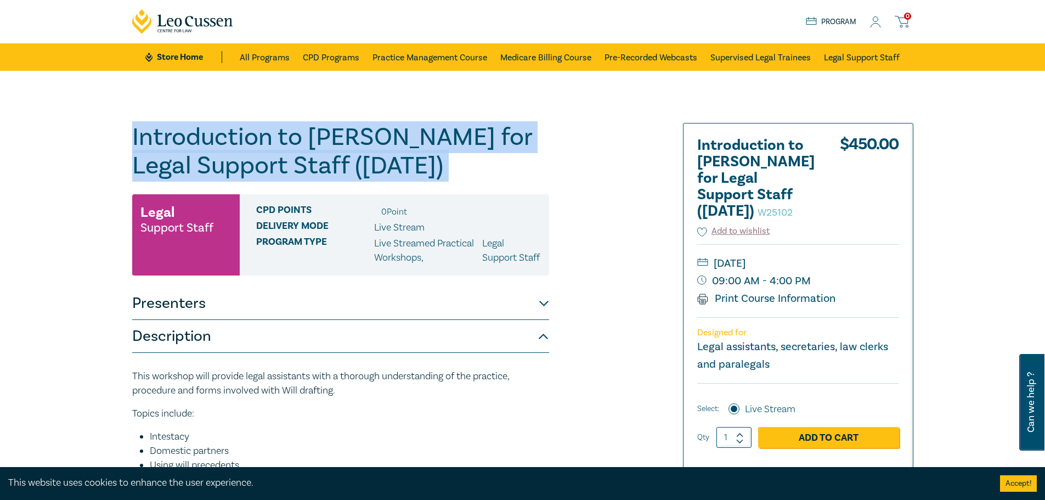
click at [373, 140] on h1 "Introduction to Wills for Legal Support Staff (October 2025) W25102" at bounding box center [340, 151] width 417 height 57
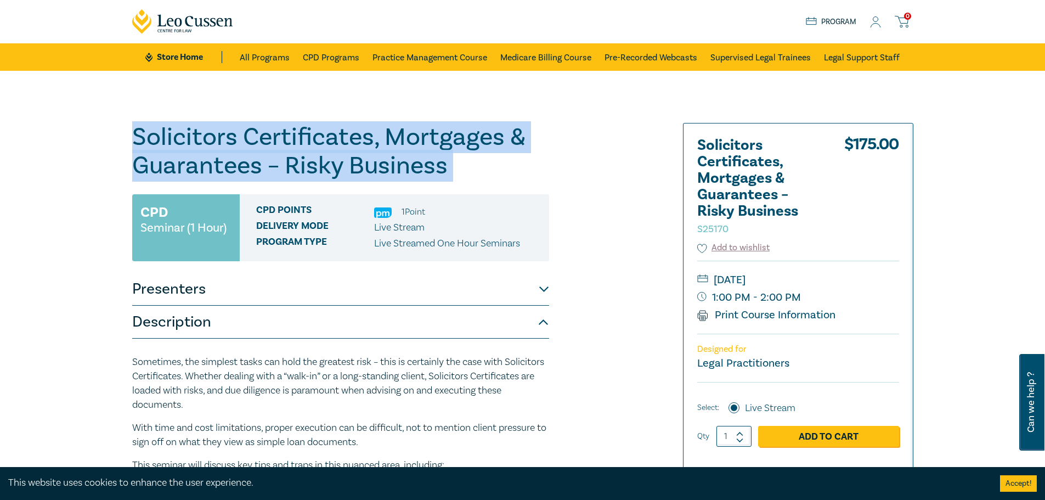
click at [472, 162] on h1 "Solicitors Certificates, Mortgages & Guarantees – Risky Business S25170" at bounding box center [340, 151] width 417 height 57
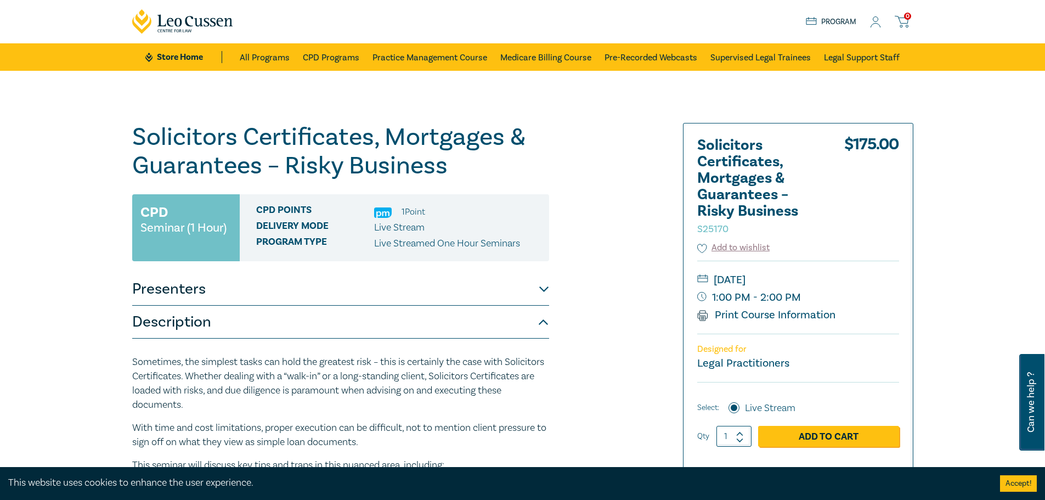
click at [472, 162] on h1 "Solicitors Certificates, Mortgages & Guarantees – Risky Business S25170" at bounding box center [340, 151] width 417 height 57
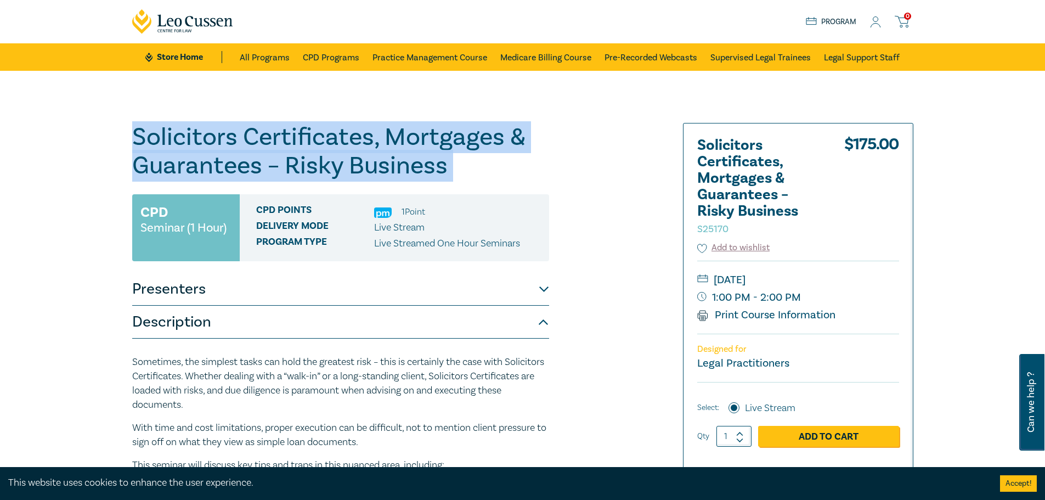
click at [472, 162] on h1 "Solicitors Certificates, Mortgages & Guarantees – Risky Business S25170" at bounding box center [340, 151] width 417 height 57
click at [476, 157] on h1 "Solicitors Certificates, Mortgages & Guarantees – Risky Business S25170" at bounding box center [340, 151] width 417 height 57
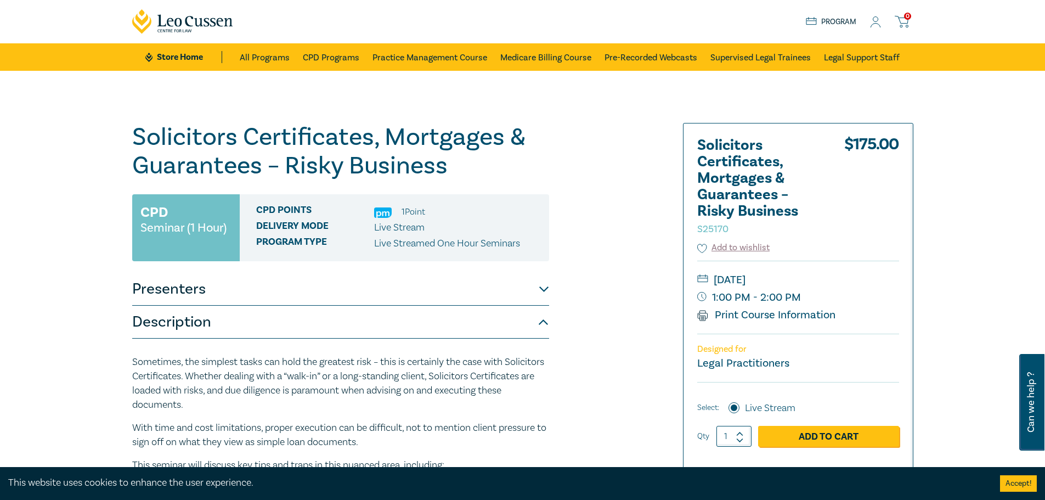
click at [476, 157] on h1 "Solicitors Certificates, Mortgages & Guarantees – Risky Business S25170" at bounding box center [340, 151] width 417 height 57
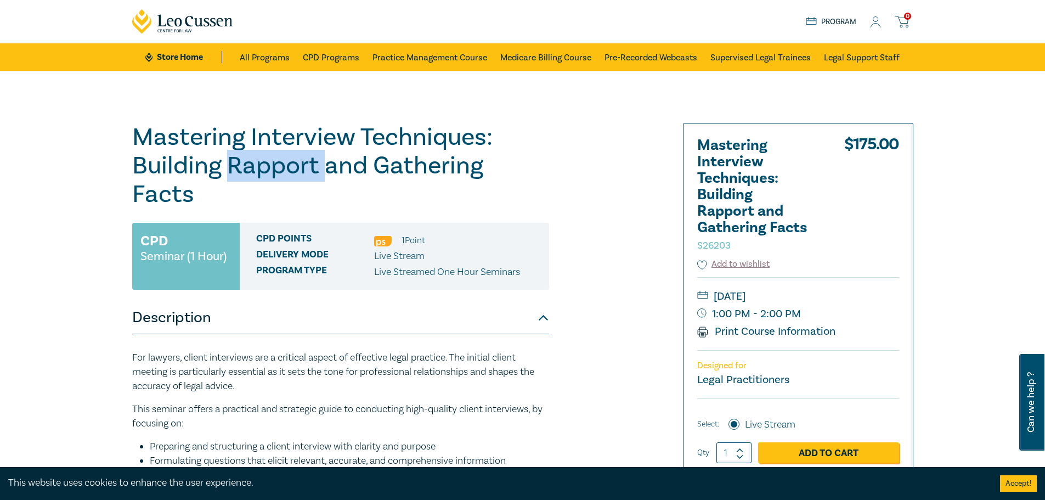
click at [301, 160] on h1 "Mastering Interview Techniques: Building Rapport and Gathering Facts S26203" at bounding box center [340, 166] width 417 height 86
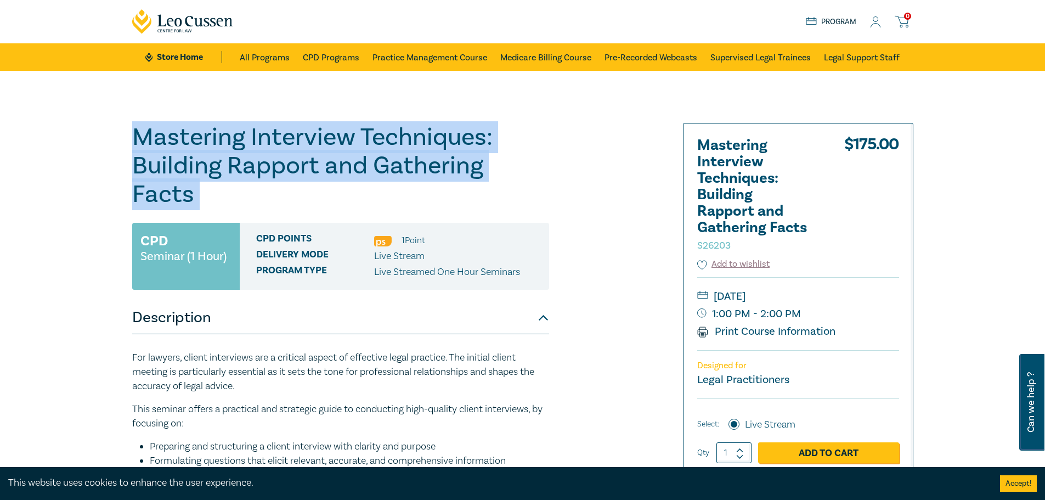
click at [301, 160] on h1 "Mastering Interview Techniques: Building Rapport and Gathering Facts S26203" at bounding box center [340, 166] width 417 height 86
click at [304, 150] on h1 "Mastering Interview Techniques: Building Rapport and Gathering Facts S26203" at bounding box center [340, 166] width 417 height 86
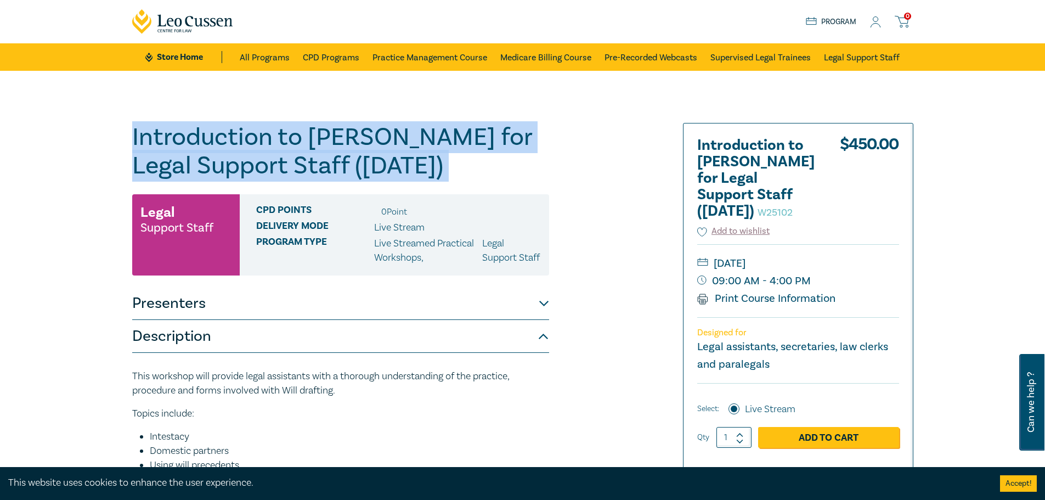
scroll to position [55, 0]
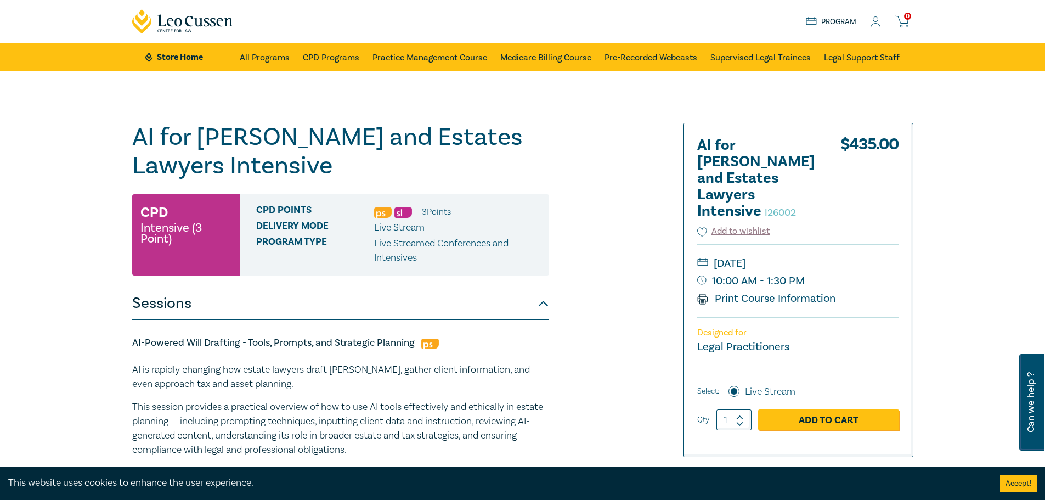
click at [540, 171] on h1 "AI for [PERSON_NAME] and Estates Lawyers Intensive I26002" at bounding box center [340, 151] width 417 height 57
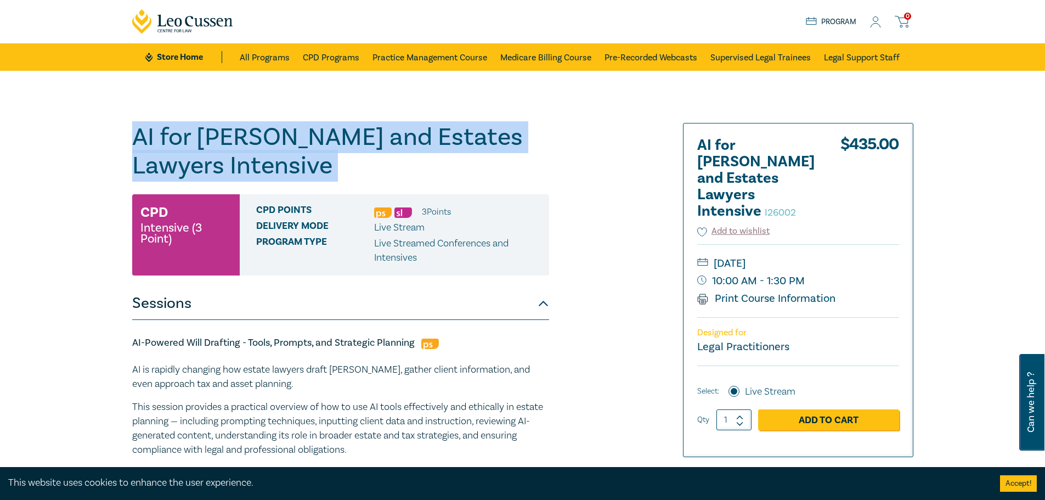
click at [540, 171] on h1 "AI for [PERSON_NAME] and Estates Lawyers Intensive I26002" at bounding box center [340, 151] width 417 height 57
click at [542, 163] on h1 "AI for [PERSON_NAME] and Estates Lawyers Intensive I26002" at bounding box center [340, 151] width 417 height 57
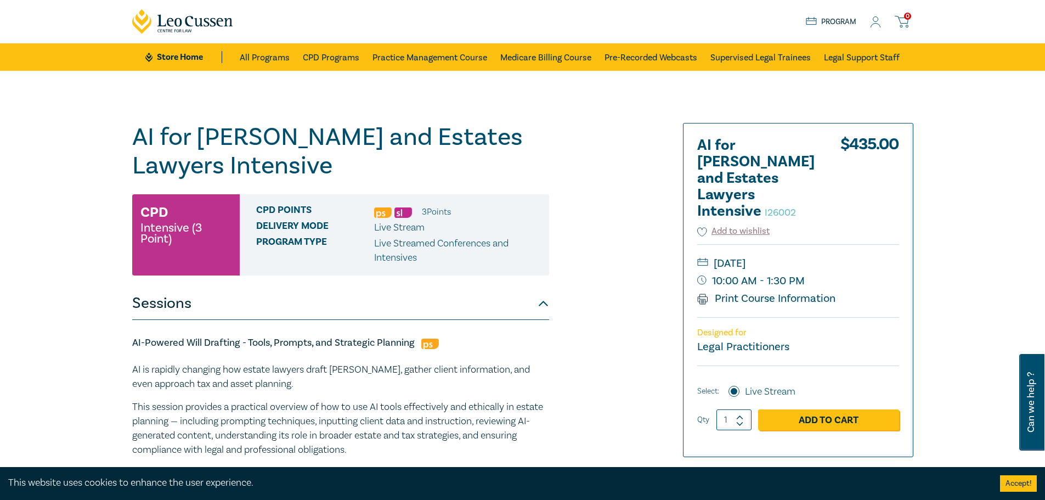
click at [256, 141] on h1 "AI for [PERSON_NAME] and Estates Lawyers Intensive I26002" at bounding box center [340, 151] width 417 height 57
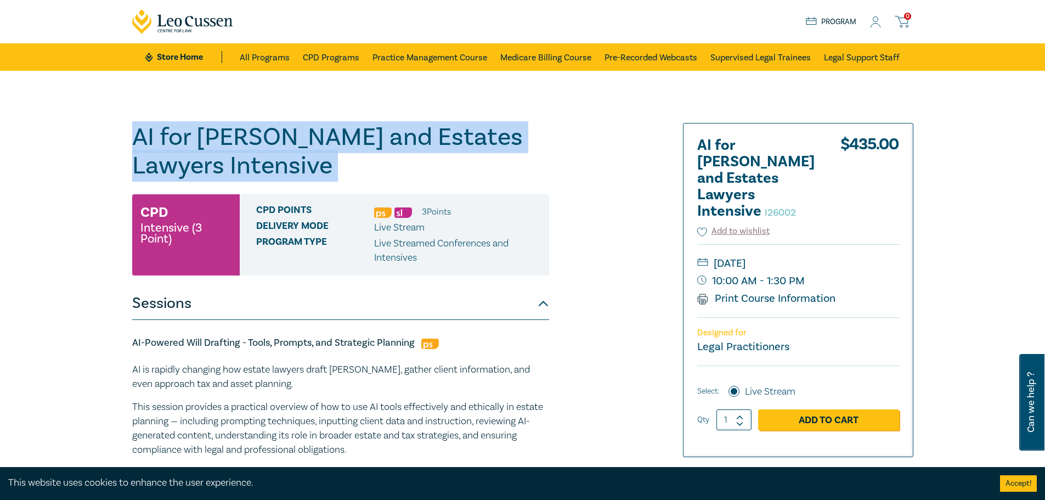
click at [256, 141] on h1 "AI for [PERSON_NAME] and Estates Lawyers Intensive I26002" at bounding box center [340, 151] width 417 height 57
copy h1 "AI for [PERSON_NAME] and Estates Lawyers Intensive I26002"
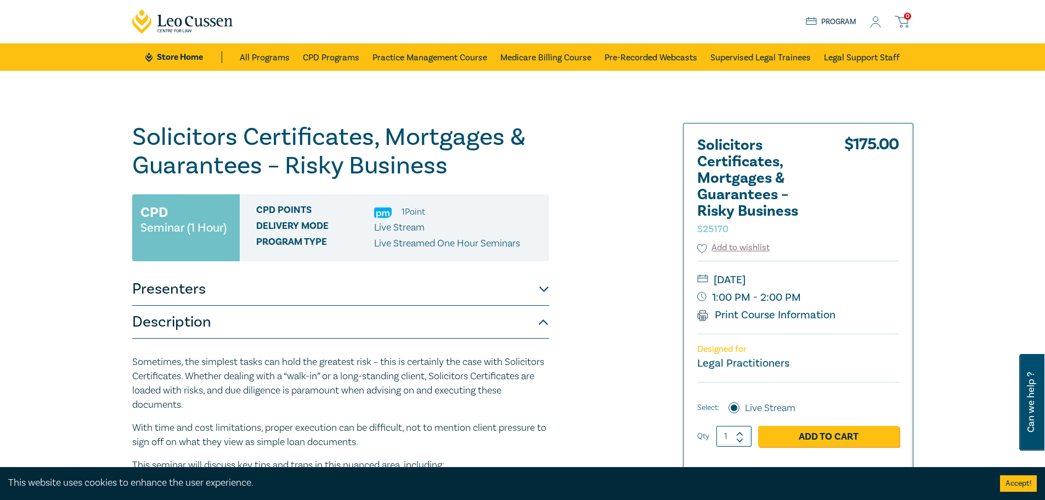
click at [260, 137] on h1 "Solicitors Certificates, Mortgages & Guarantees – Risky Business S25170" at bounding box center [340, 151] width 417 height 57
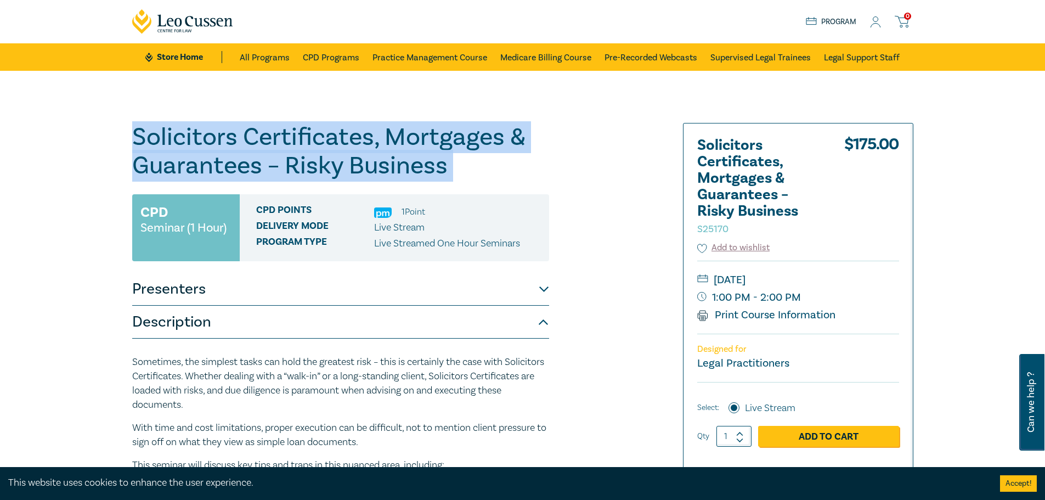
click at [260, 137] on h1 "Solicitors Certificates, Mortgages & Guarantees – Risky Business S25170" at bounding box center [340, 151] width 417 height 57
copy h1 "Solicitors Certificates, Mortgages & Guarantees – Risky Business S25170"
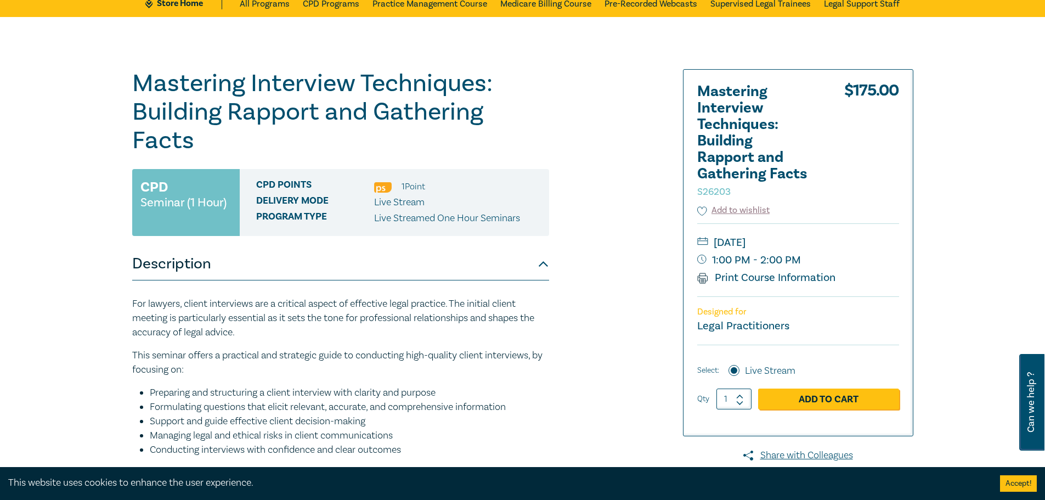
scroll to position [55, 0]
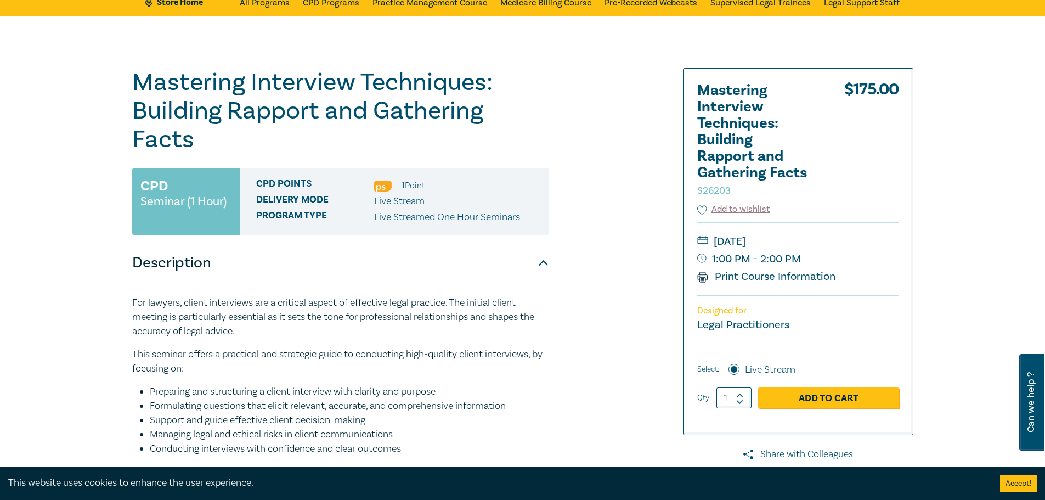
click at [253, 106] on h1 "Mastering Interview Techniques: Building Rapport and Gathering Facts S26203" at bounding box center [340, 111] width 417 height 86
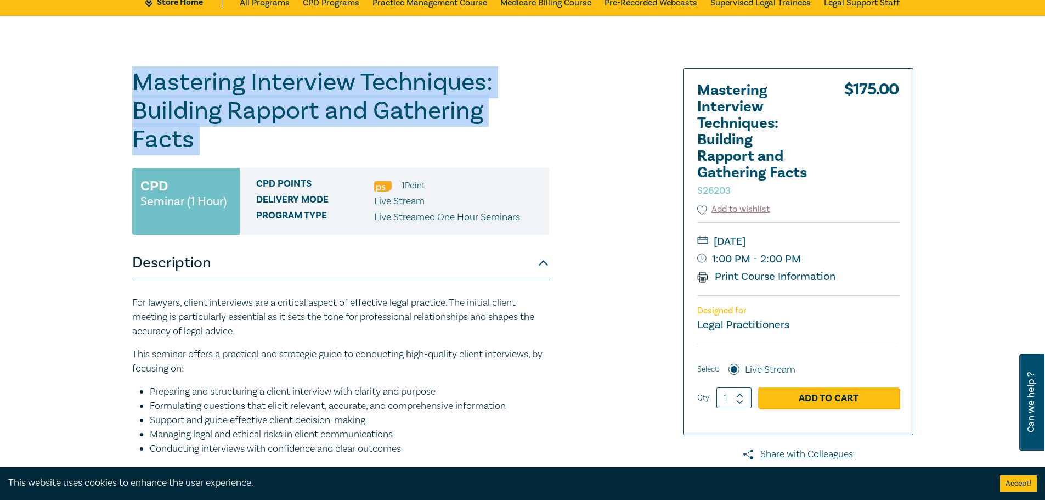
click at [253, 106] on h1 "Mastering Interview Techniques: Building Rapport and Gathering Facts S26203" at bounding box center [340, 111] width 417 height 86
copy h1 "Mastering Interview Techniques: Building Rapport and Gathering Facts S26203"
